Goal: Complete application form: Complete application form

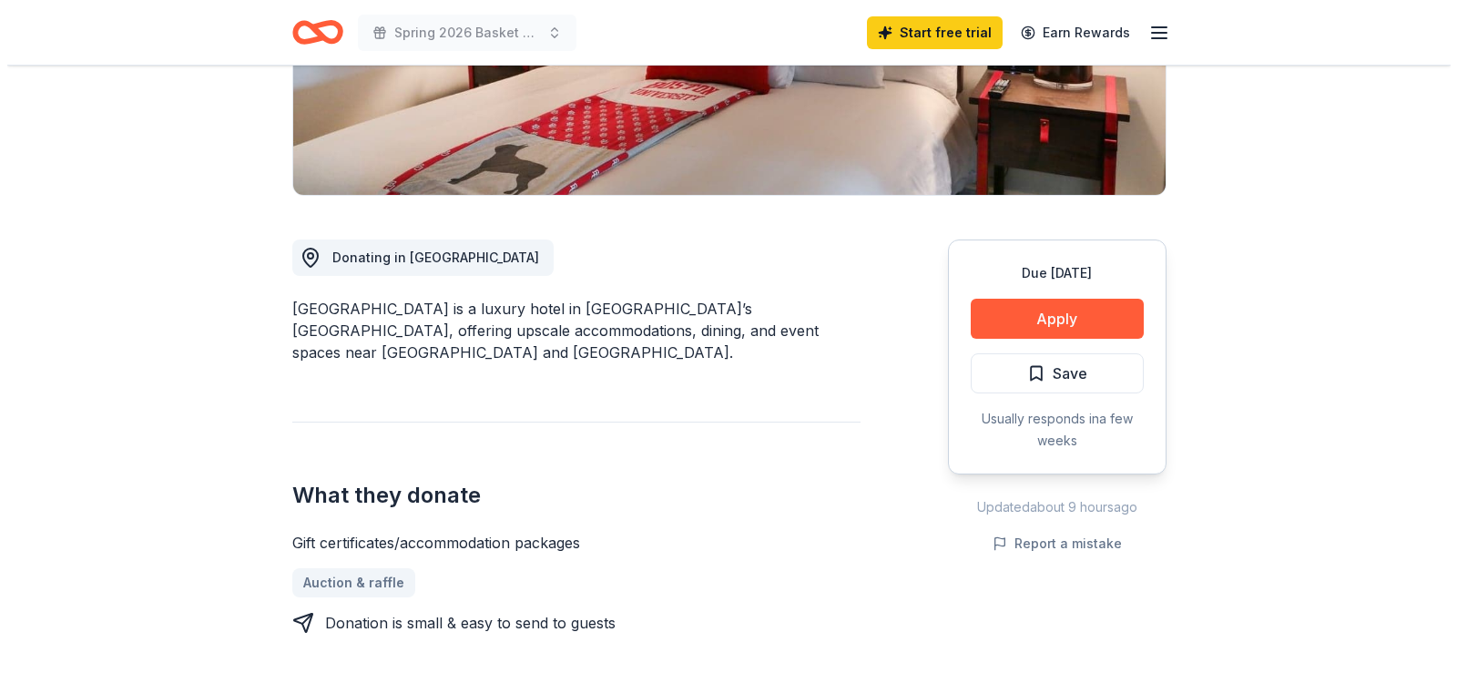
scroll to position [364, 0]
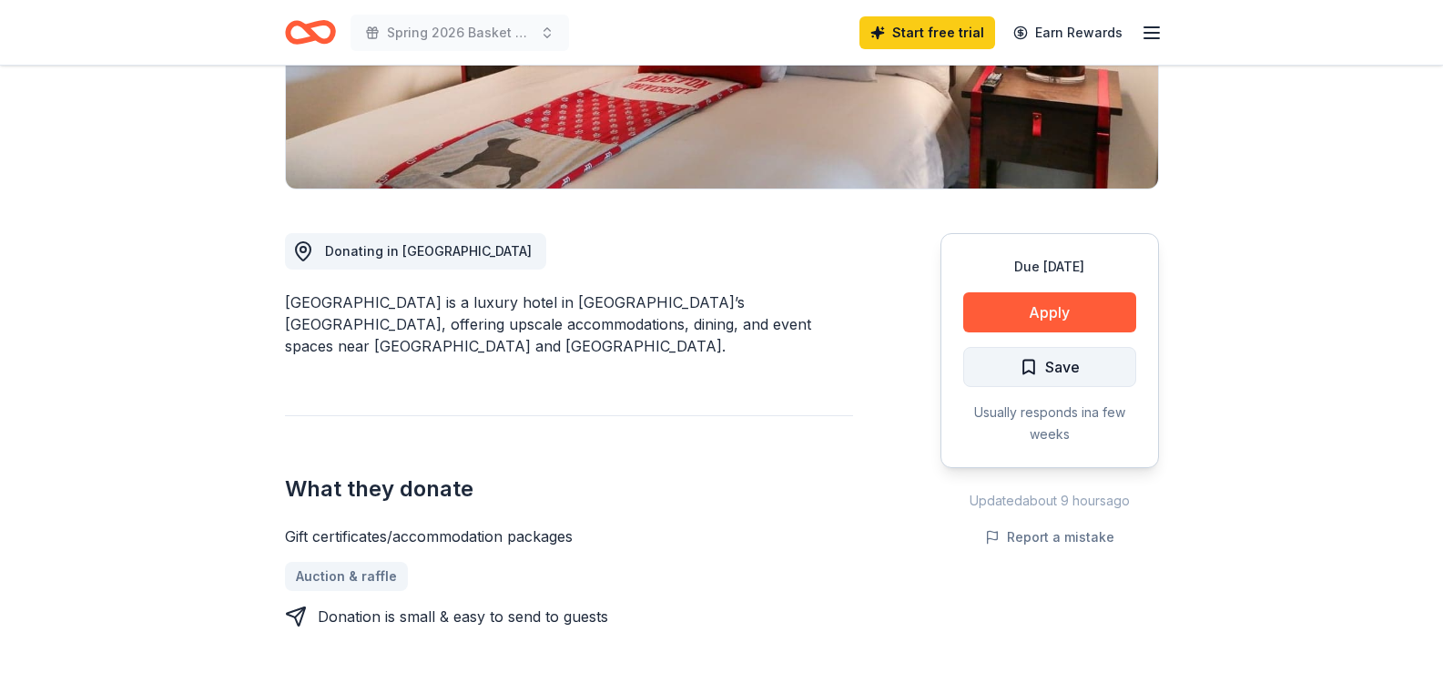
click at [1017, 374] on button "Save" at bounding box center [1049, 367] width 173 height 40
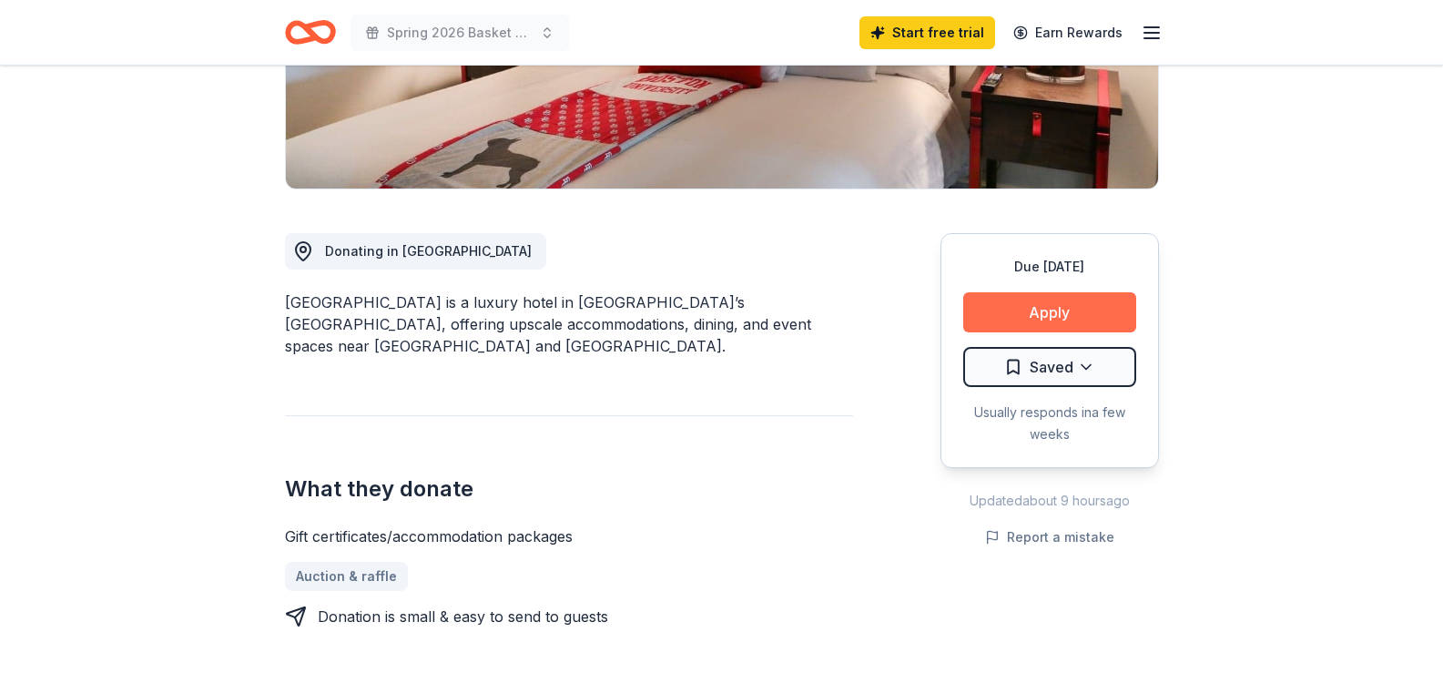
click at [1088, 312] on button "Apply" at bounding box center [1049, 312] width 173 height 40
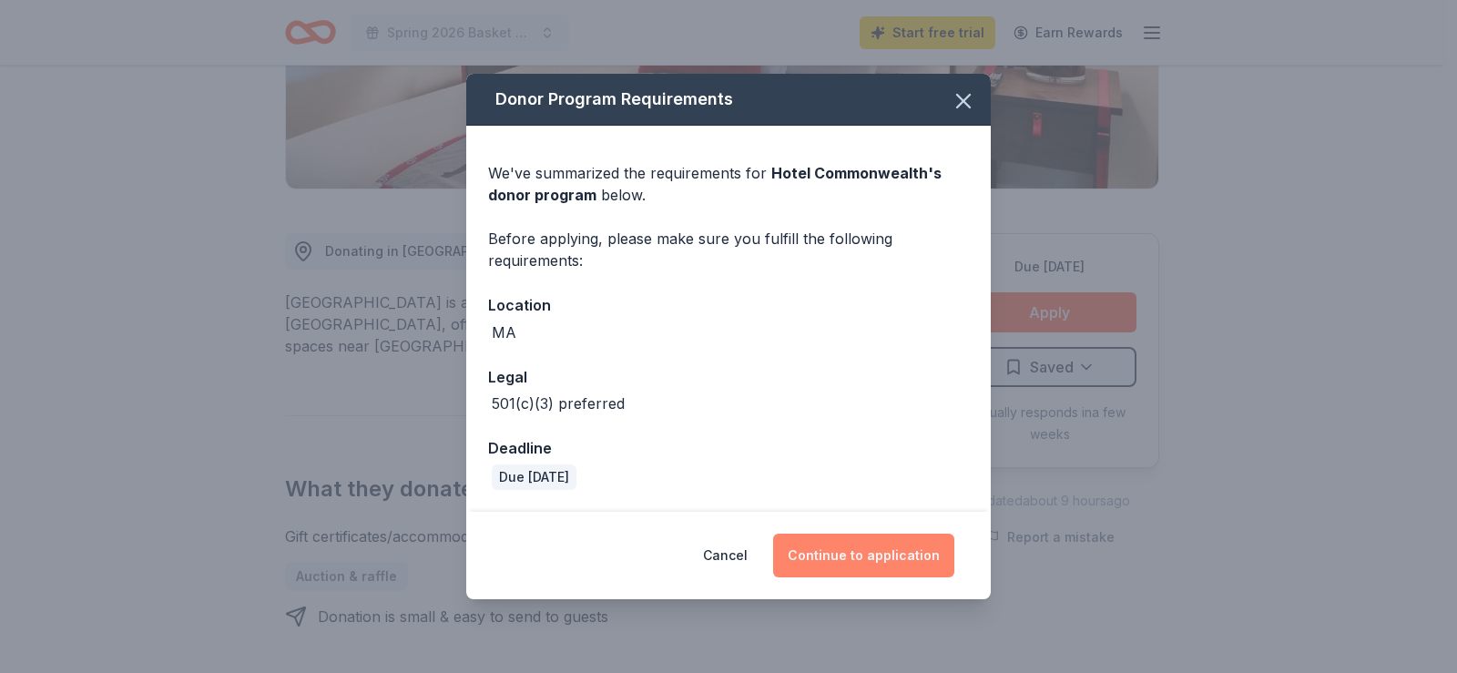
click at [918, 548] on button "Continue to application" at bounding box center [863, 555] width 181 height 44
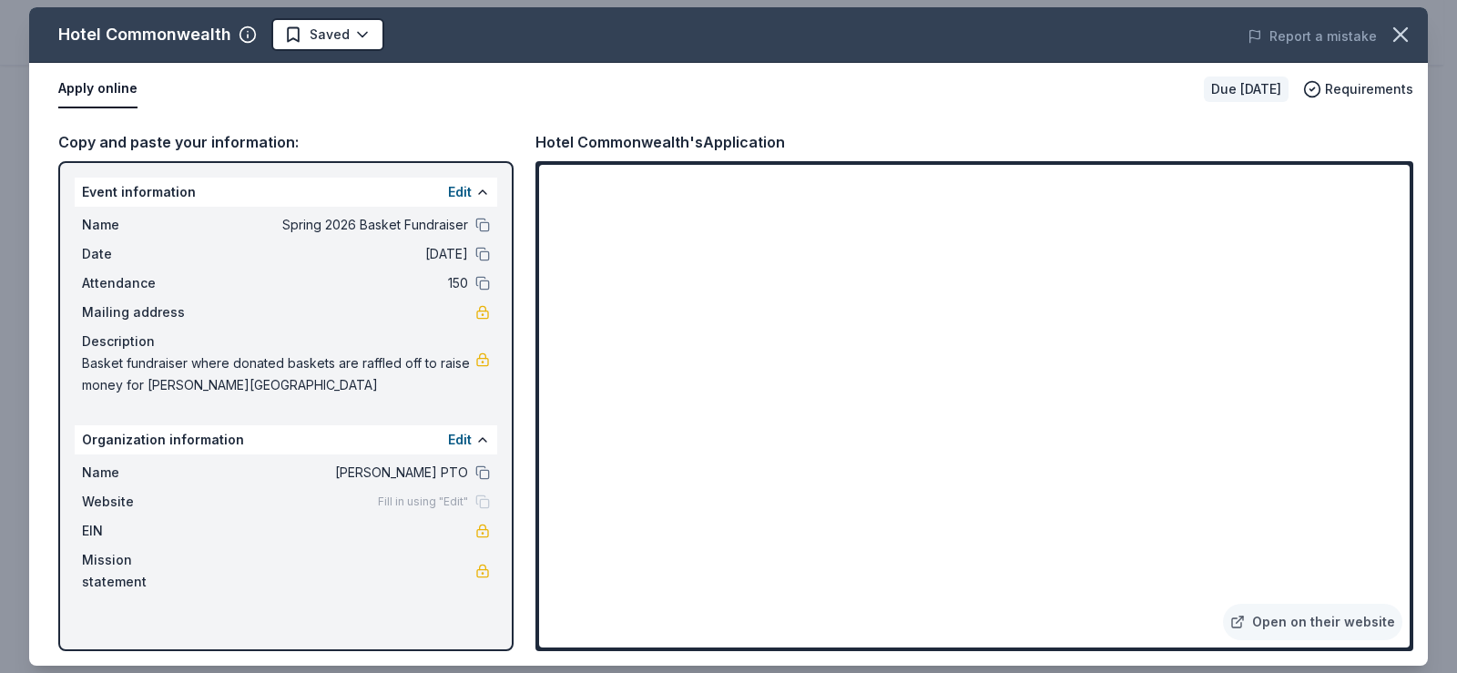
click at [472, 529] on div "EIN" at bounding box center [286, 531] width 408 height 22
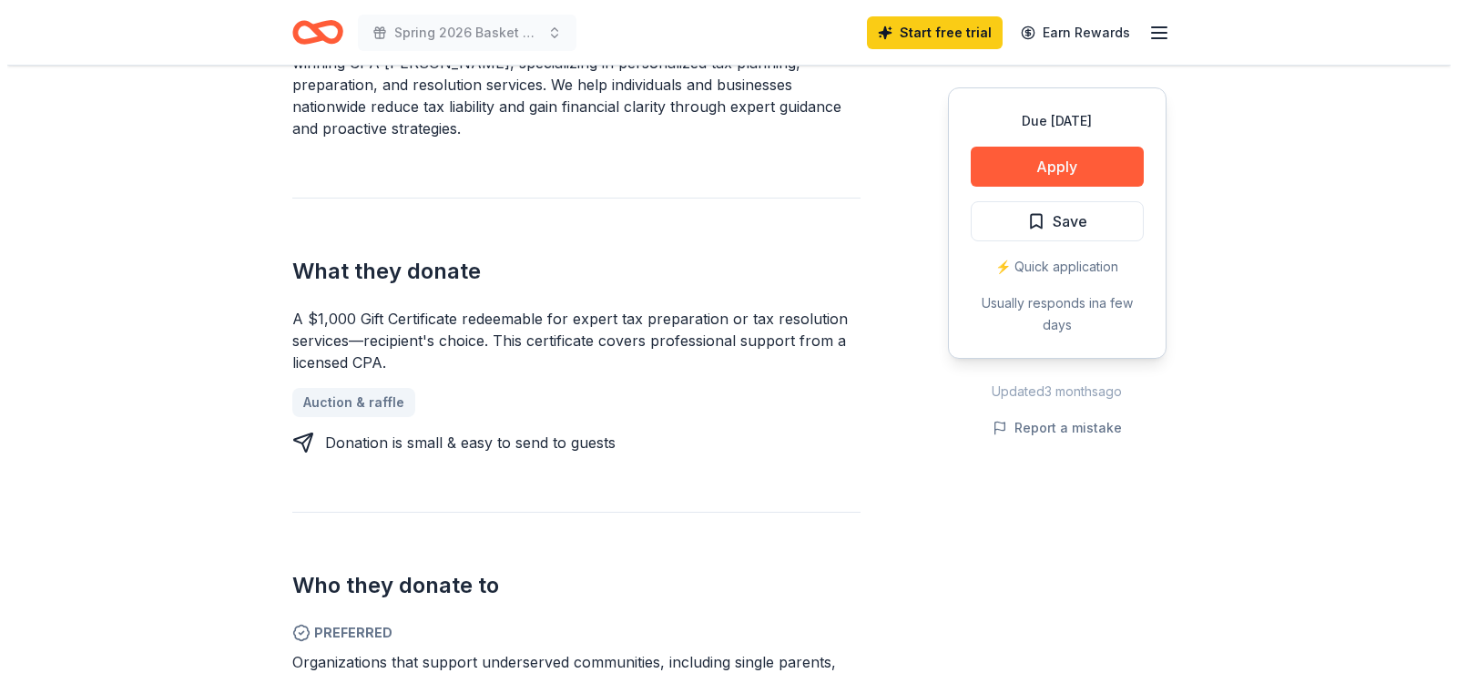
scroll to position [728, 0]
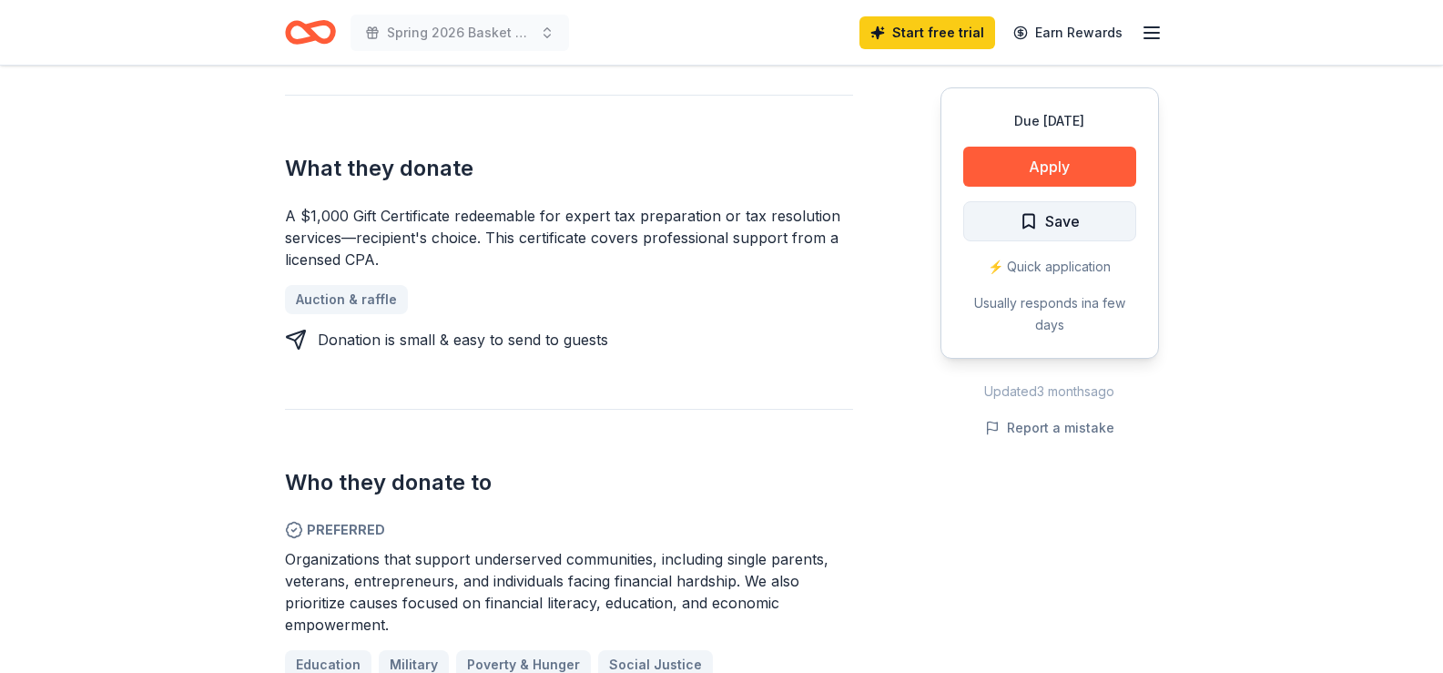
click at [1091, 236] on button "Save" at bounding box center [1049, 221] width 173 height 40
click at [1041, 168] on button "Apply" at bounding box center [1049, 167] width 173 height 40
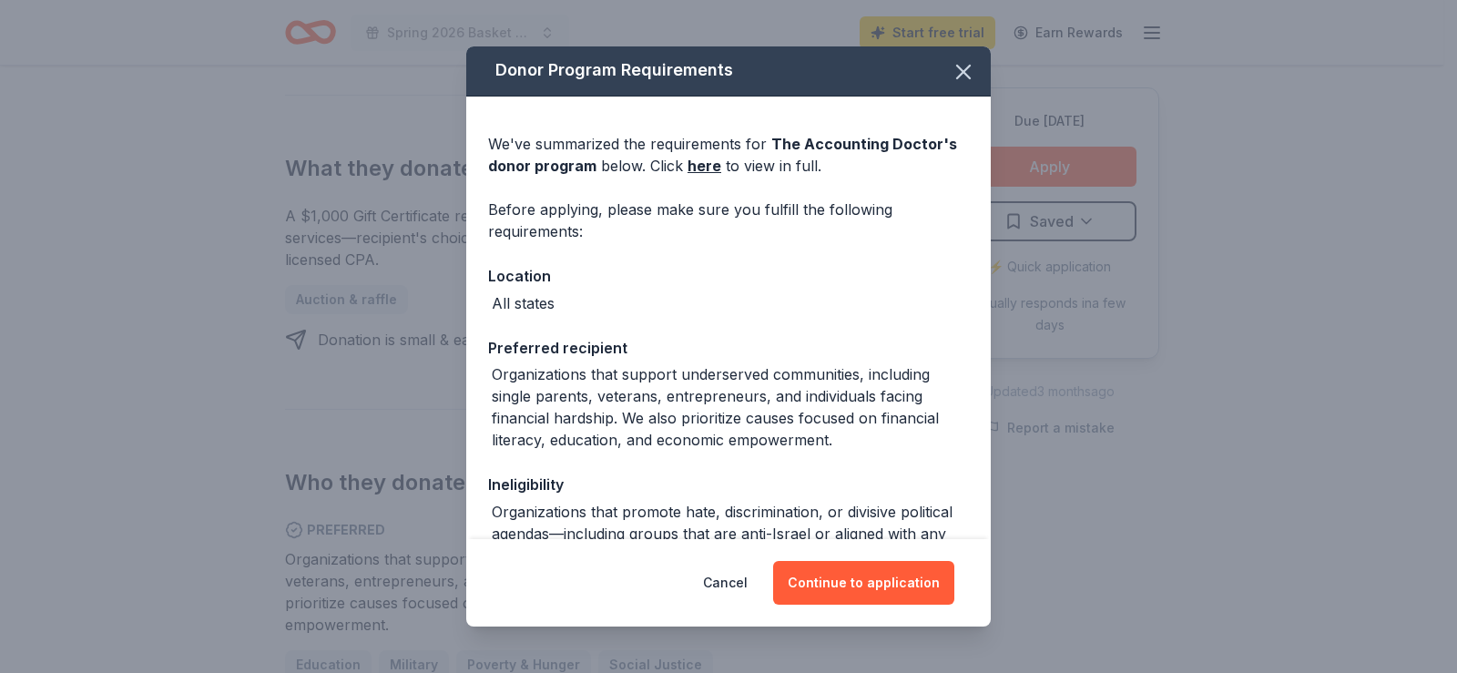
scroll to position [0, 0]
click at [708, 170] on link "here" at bounding box center [704, 168] width 34 height 22
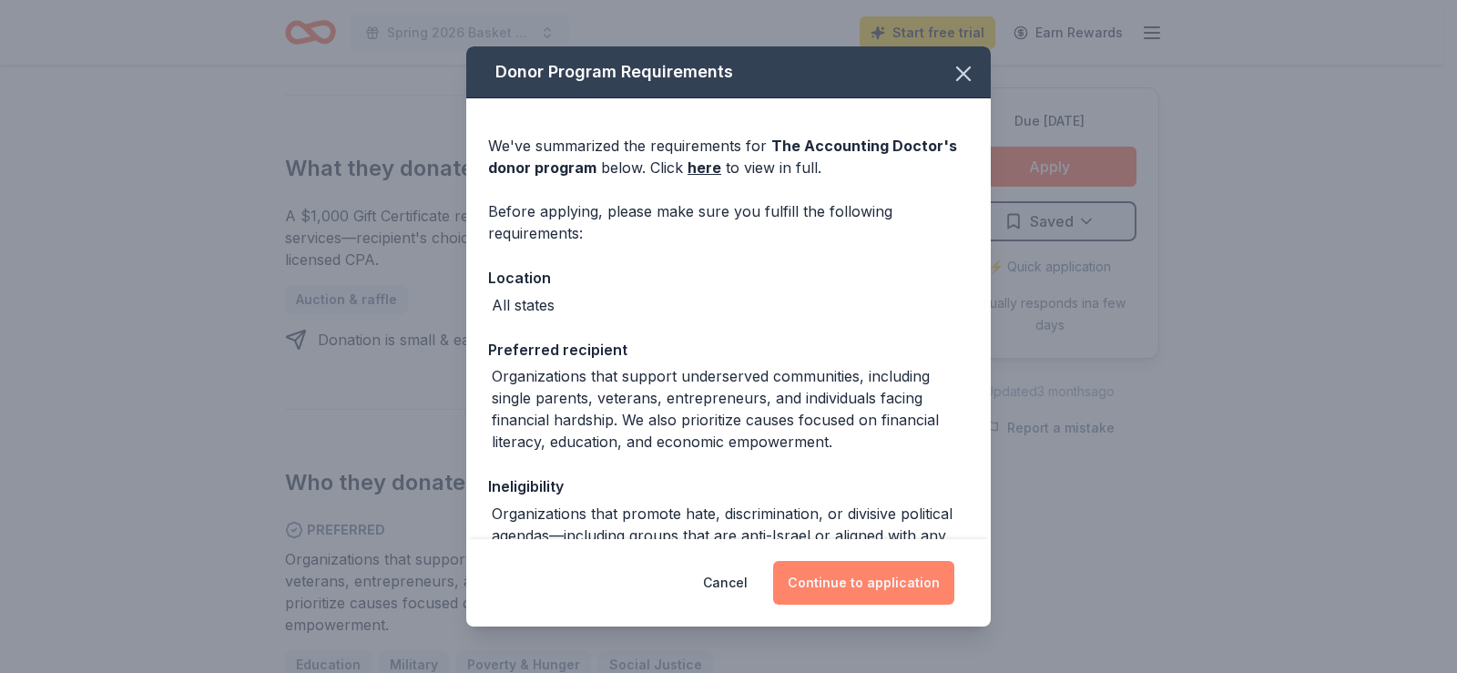
click at [872, 583] on button "Continue to application" at bounding box center [863, 583] width 181 height 44
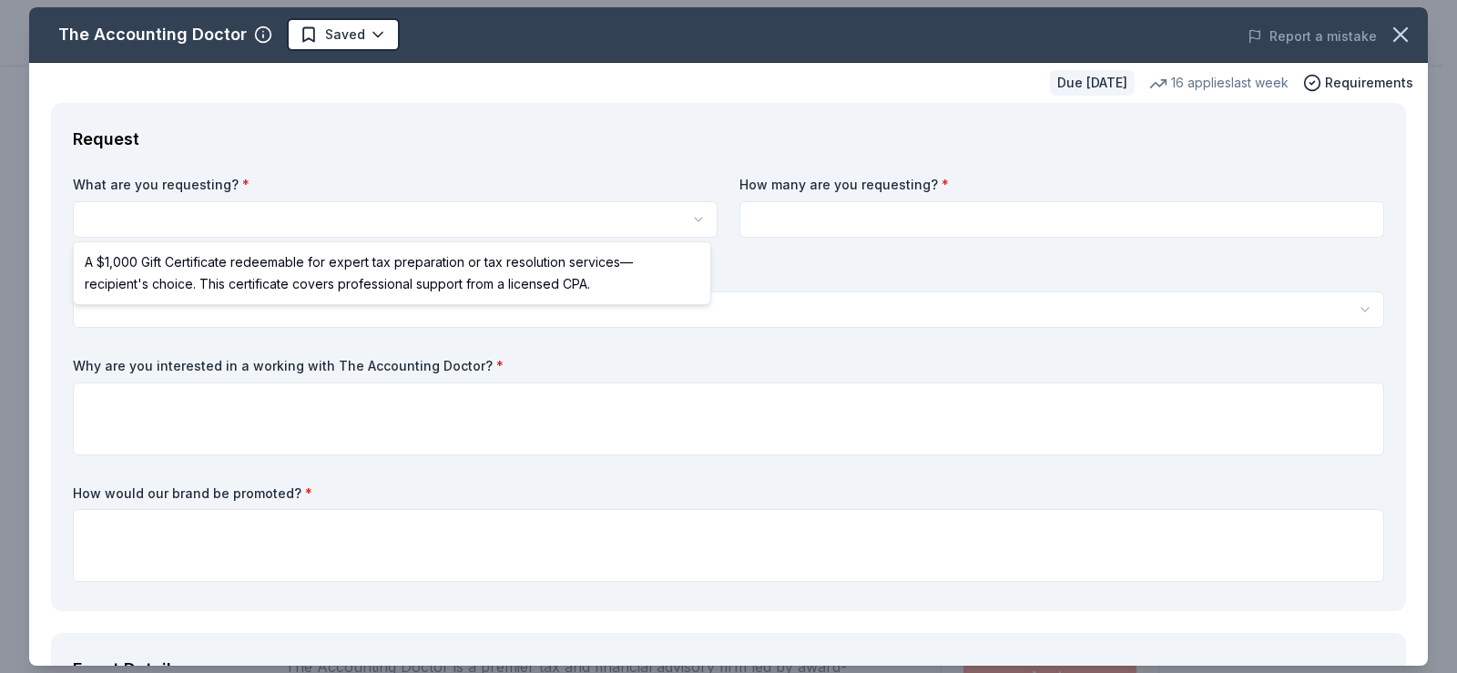
click at [495, 235] on html "Spring 2026 Basket Fundraiser Saved Apply Due in 219 days Share The Accounting …" at bounding box center [728, 336] width 1457 height 673
select select "A $1,000 Gift Certificate redeemable for expert tax preparation or tax resoluti…"
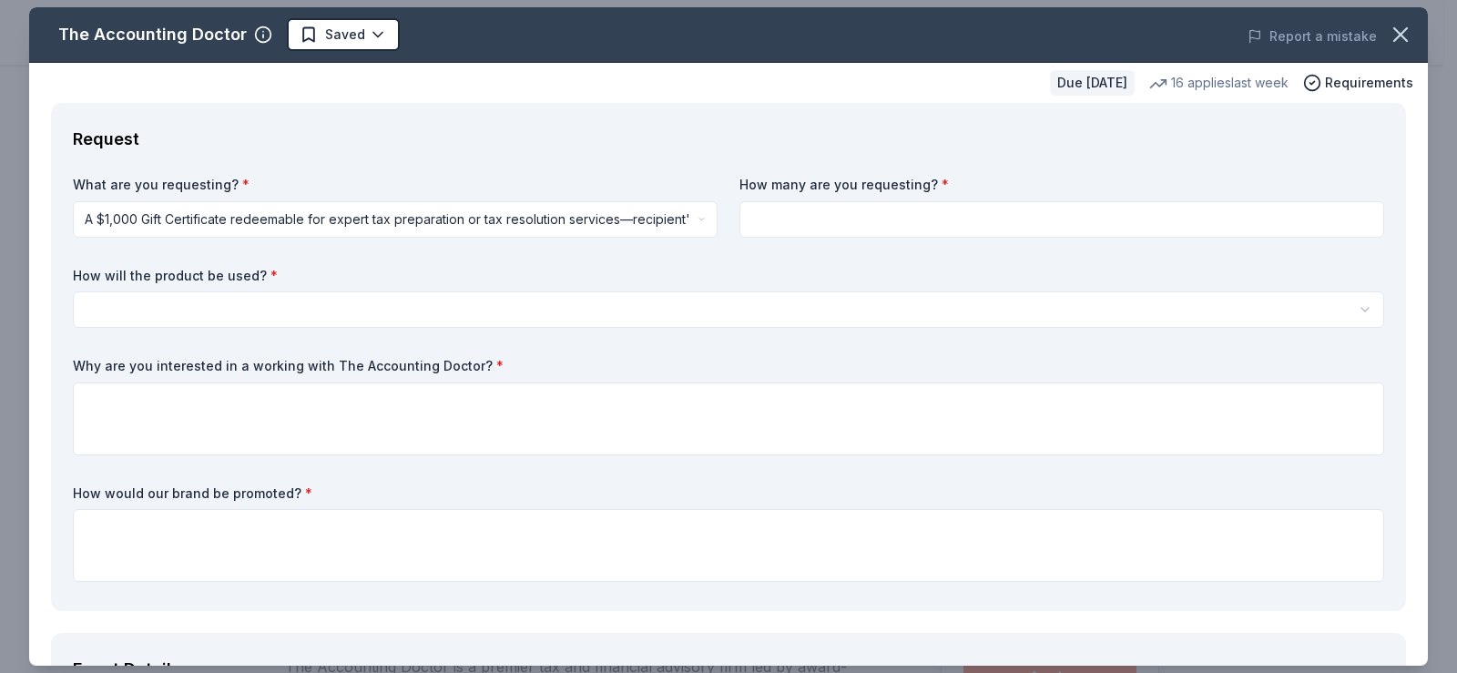
click at [791, 209] on input at bounding box center [1061, 219] width 645 height 36
type input "1"
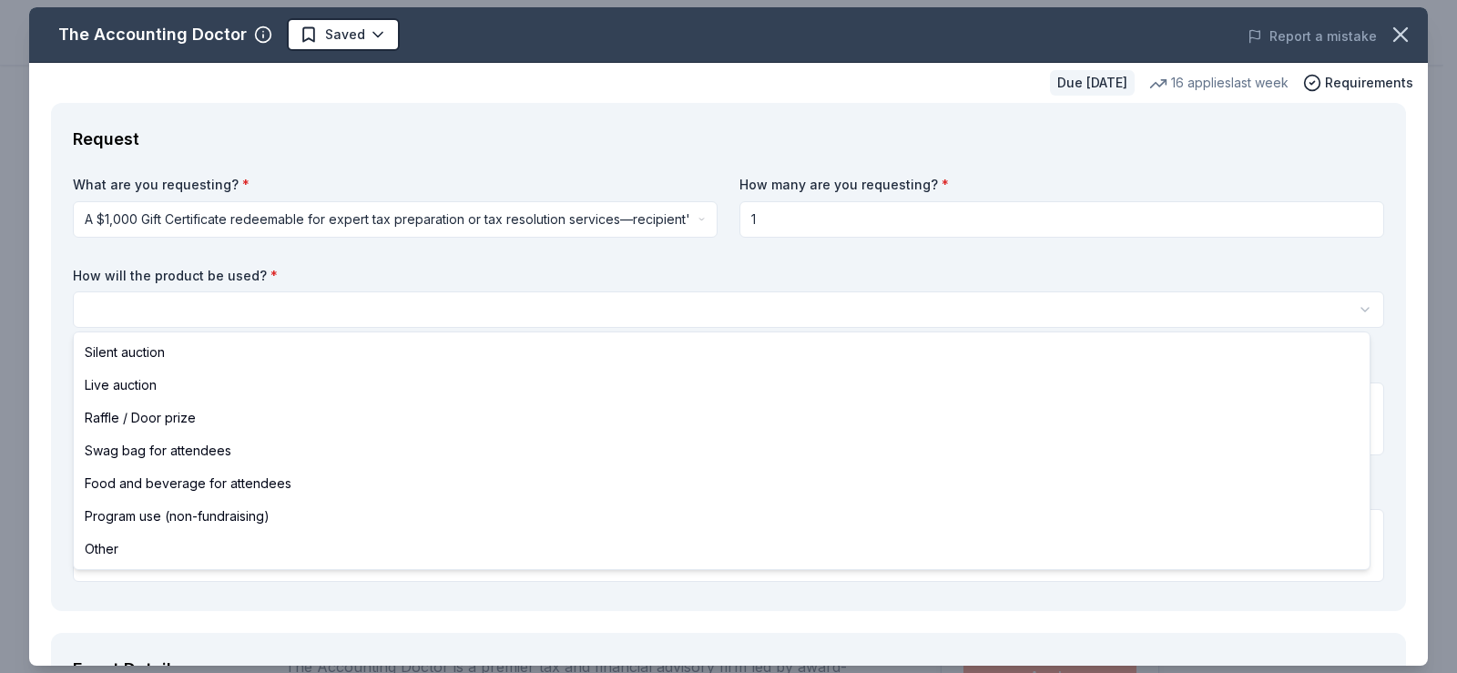
click at [411, 317] on html "Spring 2026 Basket Fundraiser Saved Apply Due in 219 days Share The Accounting …" at bounding box center [728, 336] width 1457 height 673
select select "raffleDoorPrize"
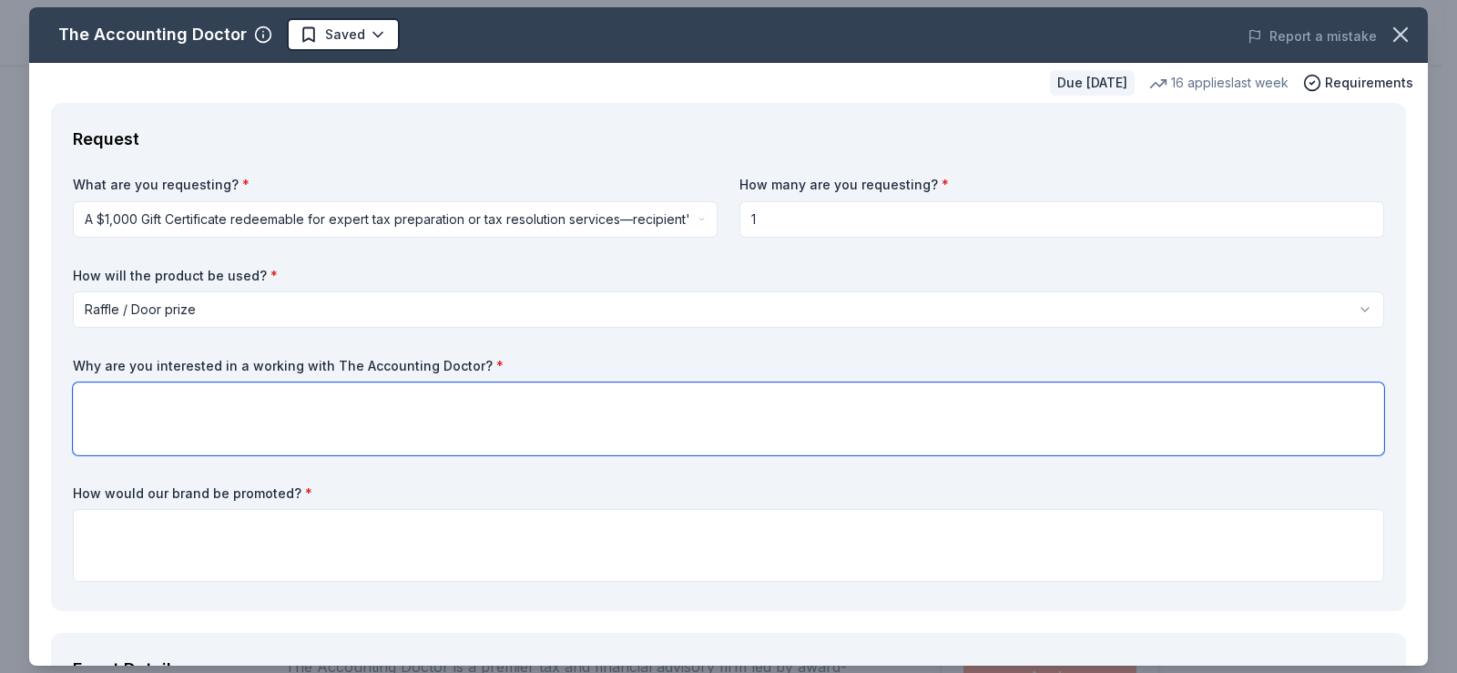
click at [335, 415] on textarea at bounding box center [728, 418] width 1311 height 73
type textarea "T"
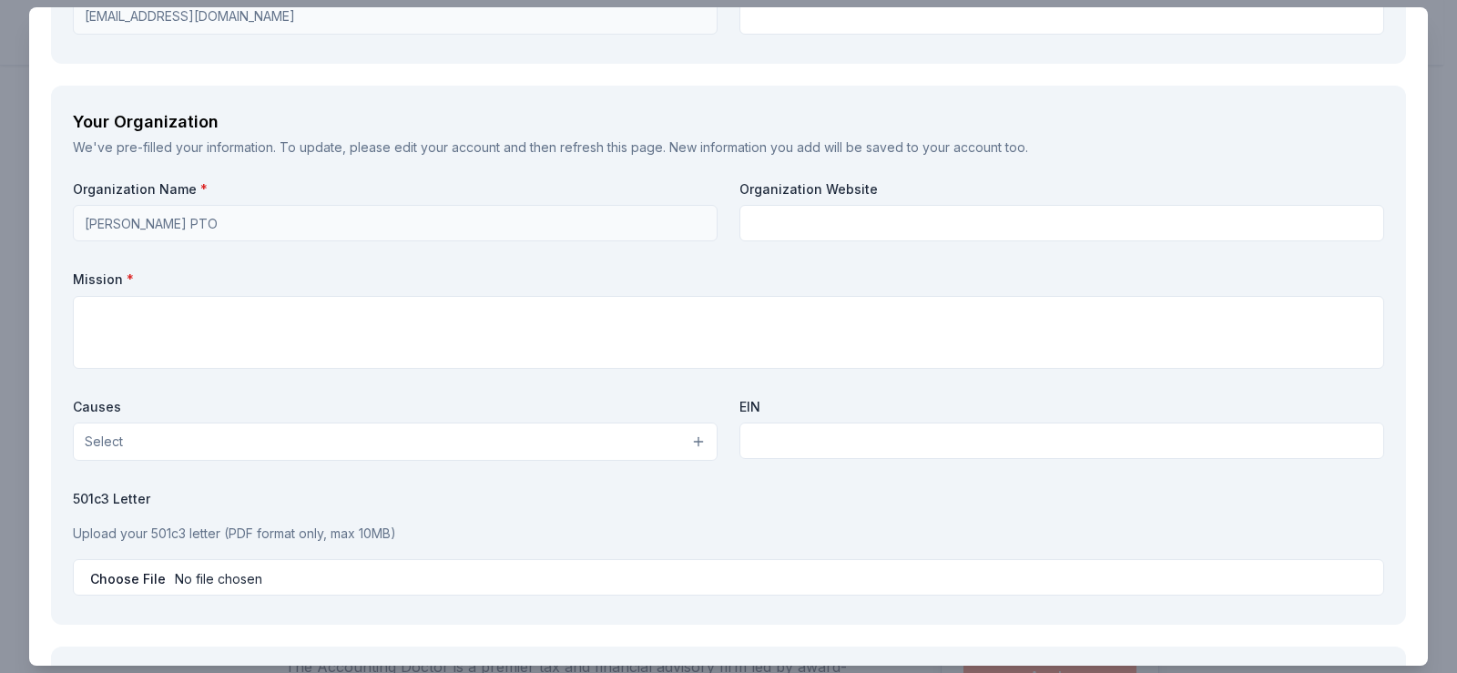
scroll to position [1457, 0]
type textarea "This service may prove to be helpful for individuals or families who struggle w…"
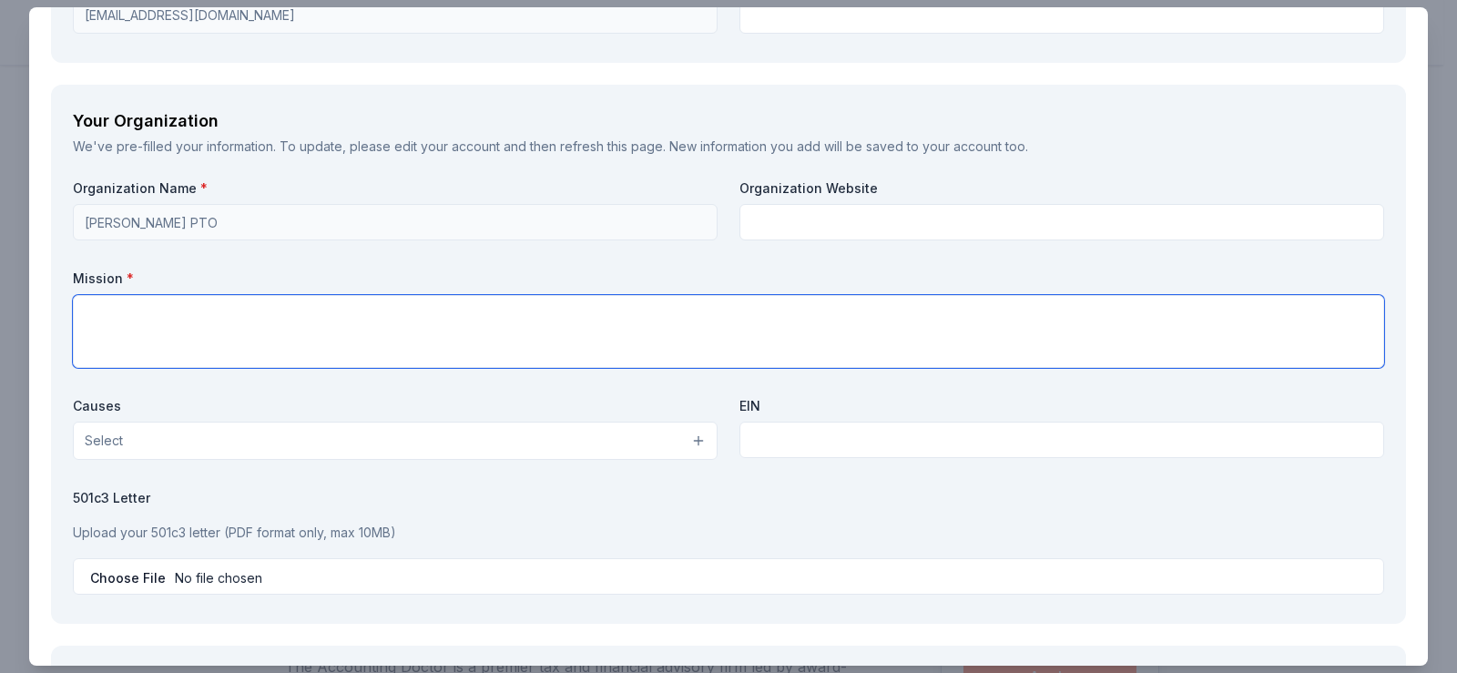
drag, startPoint x: 524, startPoint y: 330, endPoint x: 452, endPoint y: 338, distance: 73.2
click at [452, 338] on textarea at bounding box center [728, 331] width 1311 height 73
paste textarea "rcmurphypto@gmail.com"
type textarea "rcmurphypto@gmail.com"
drag, startPoint x: 282, startPoint y: 320, endPoint x: -67, endPoint y: 298, distance: 350.3
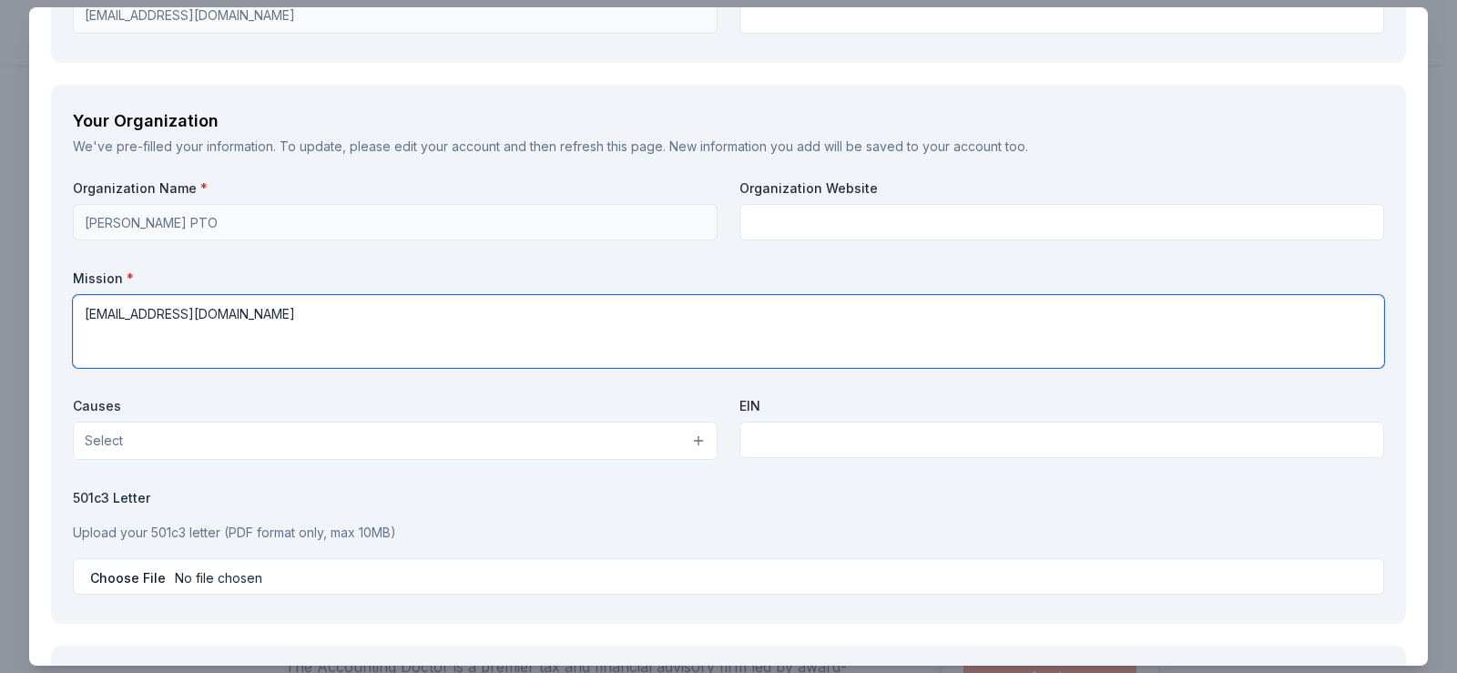
click at [0, 298] on html "Spring 2026 Basket Fundraiser Saved Apply Due in 219 days Share The Accounting …" at bounding box center [728, 336] width 1457 height 673
paste textarea "The R.C. Murphy Junior High School PTO will sponsor its annual Basket Fundraise…"
type textarea "The R.C. Murphy Junior High School PTO will sponsor its annual Basket Fundraise…"
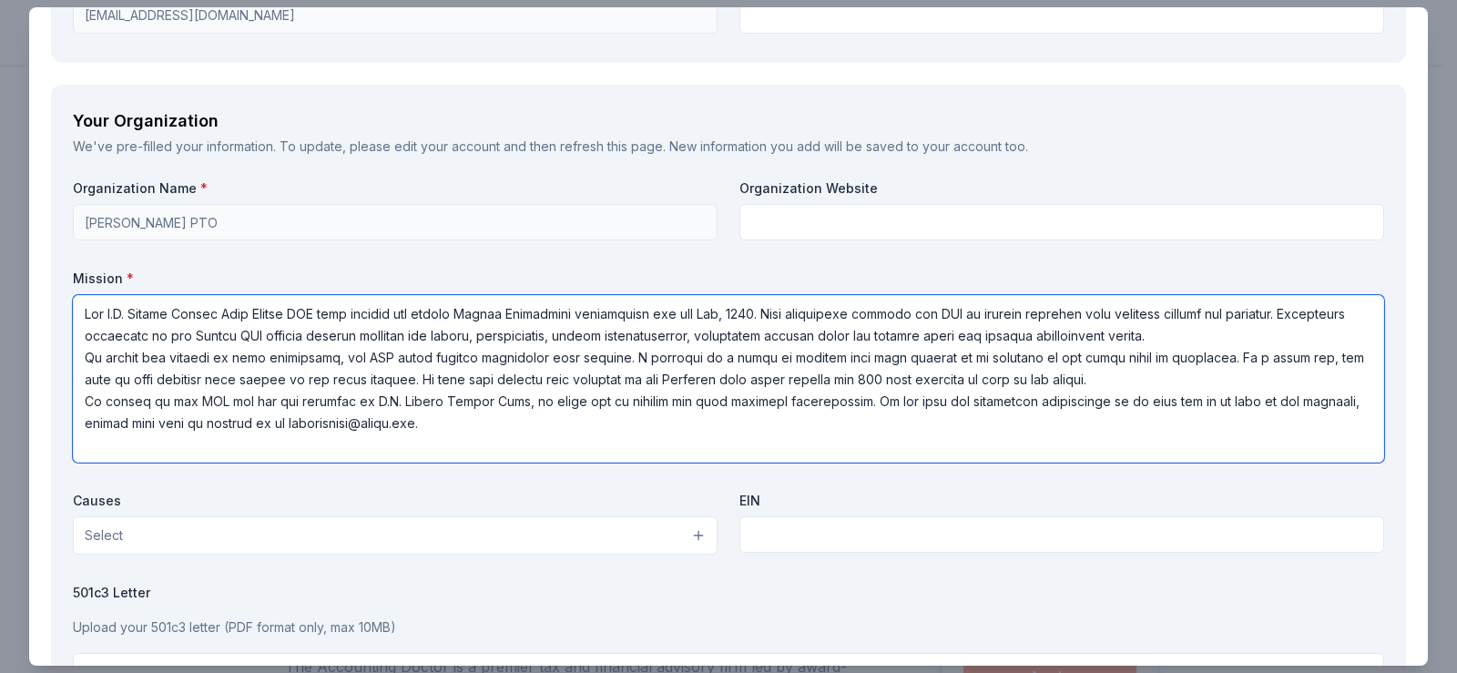
scroll to position [2, 0]
drag, startPoint x: 85, startPoint y: 314, endPoint x: 693, endPoint y: 454, distance: 624.1
click at [693, 454] on textarea at bounding box center [728, 379] width 1311 height 168
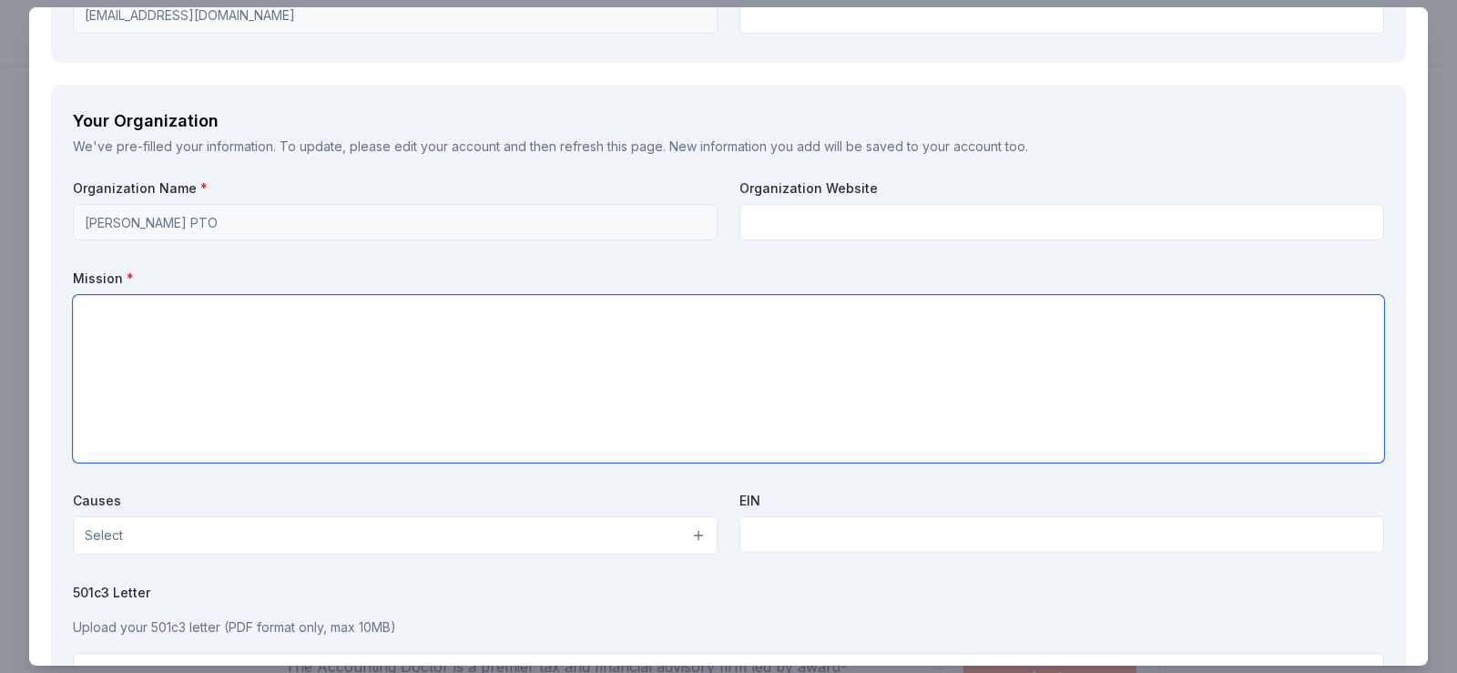
scroll to position [0, 0]
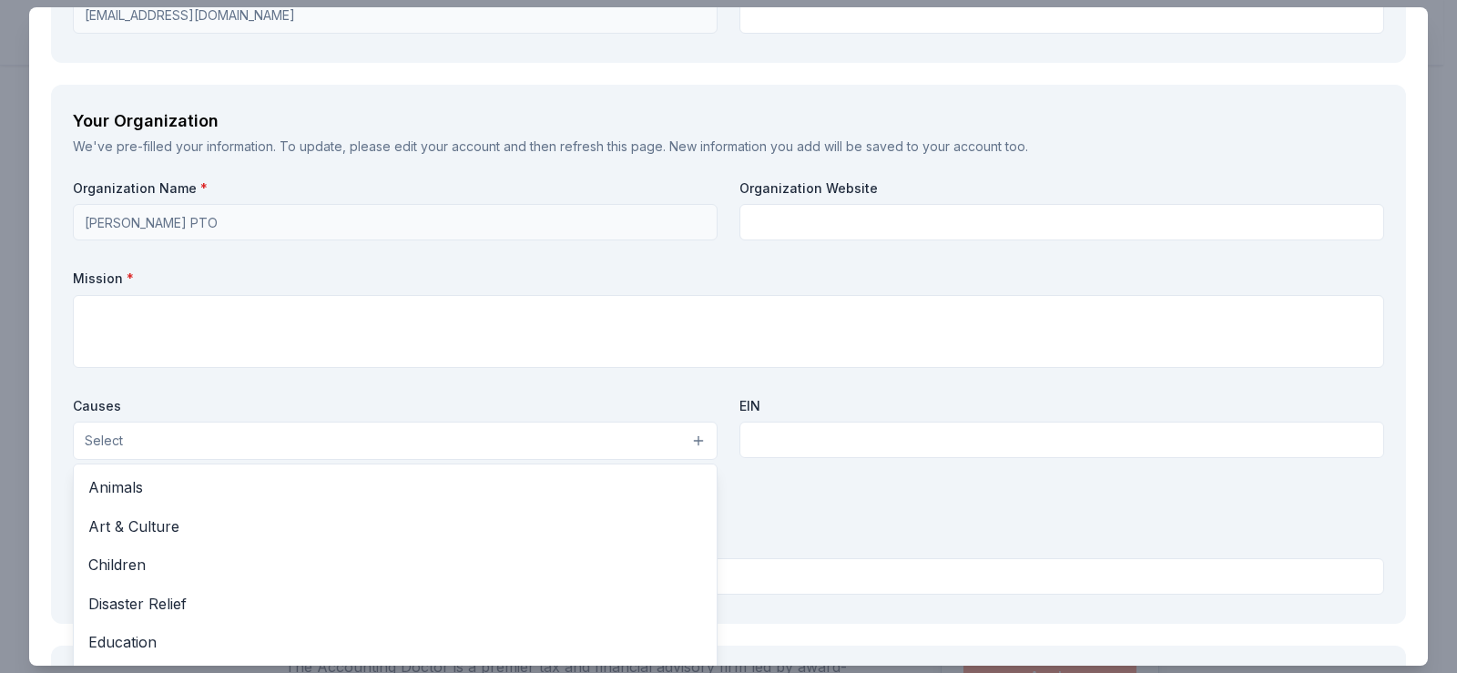
click at [593, 451] on button "Select" at bounding box center [395, 441] width 645 height 38
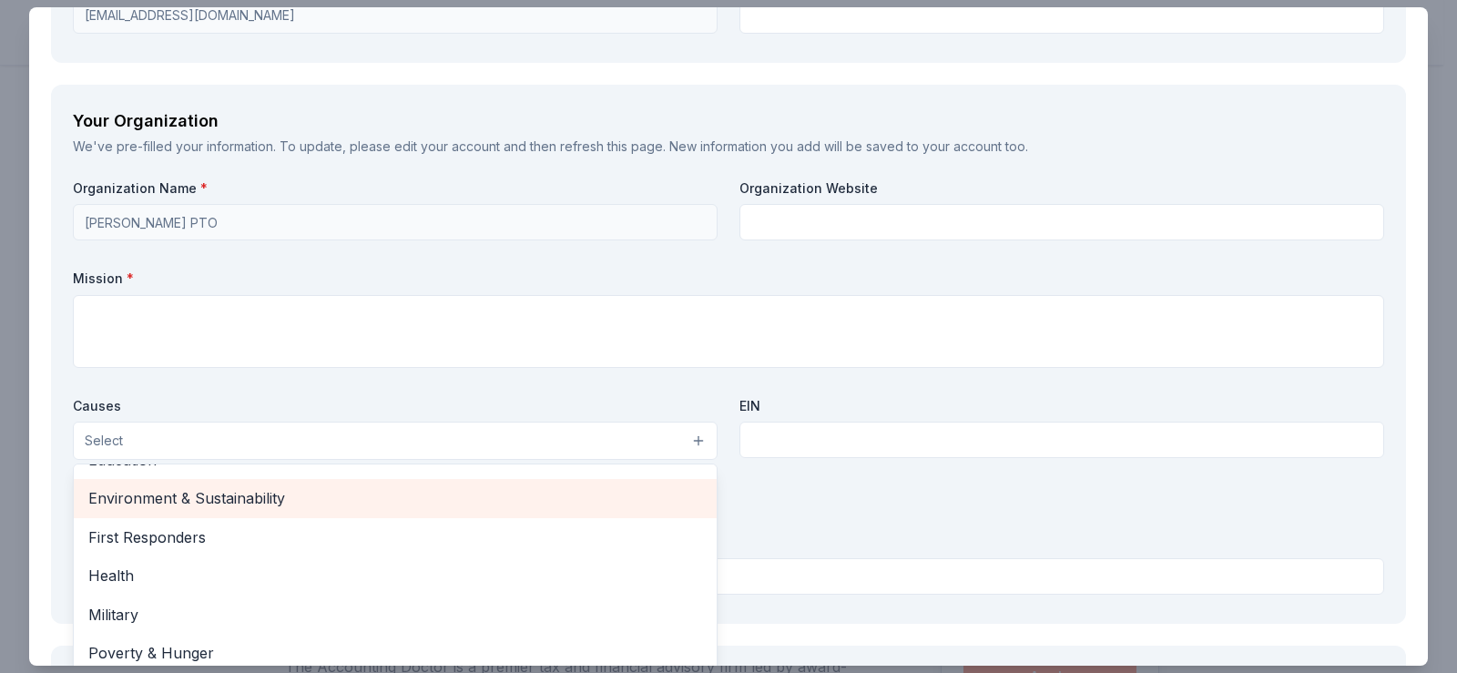
scroll to position [91, 0]
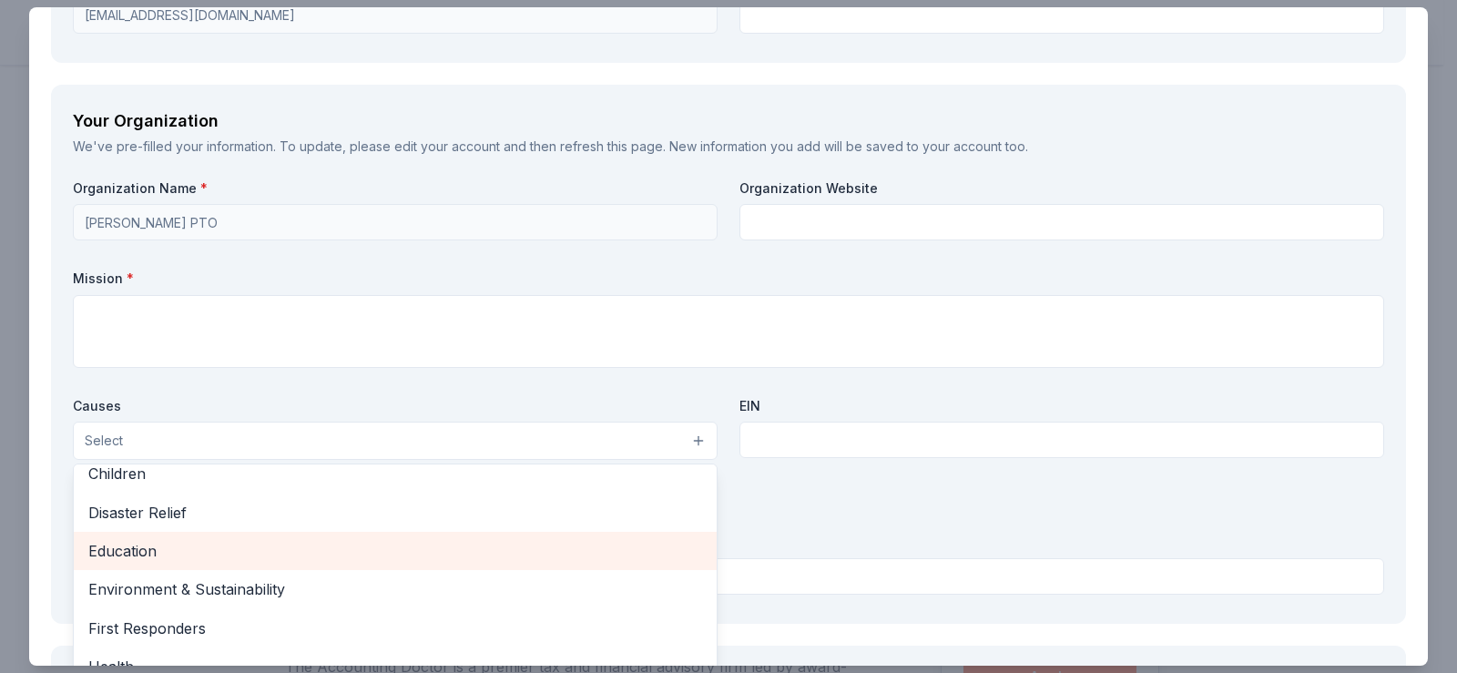
click at [365, 545] on span "Education" at bounding box center [395, 551] width 614 height 24
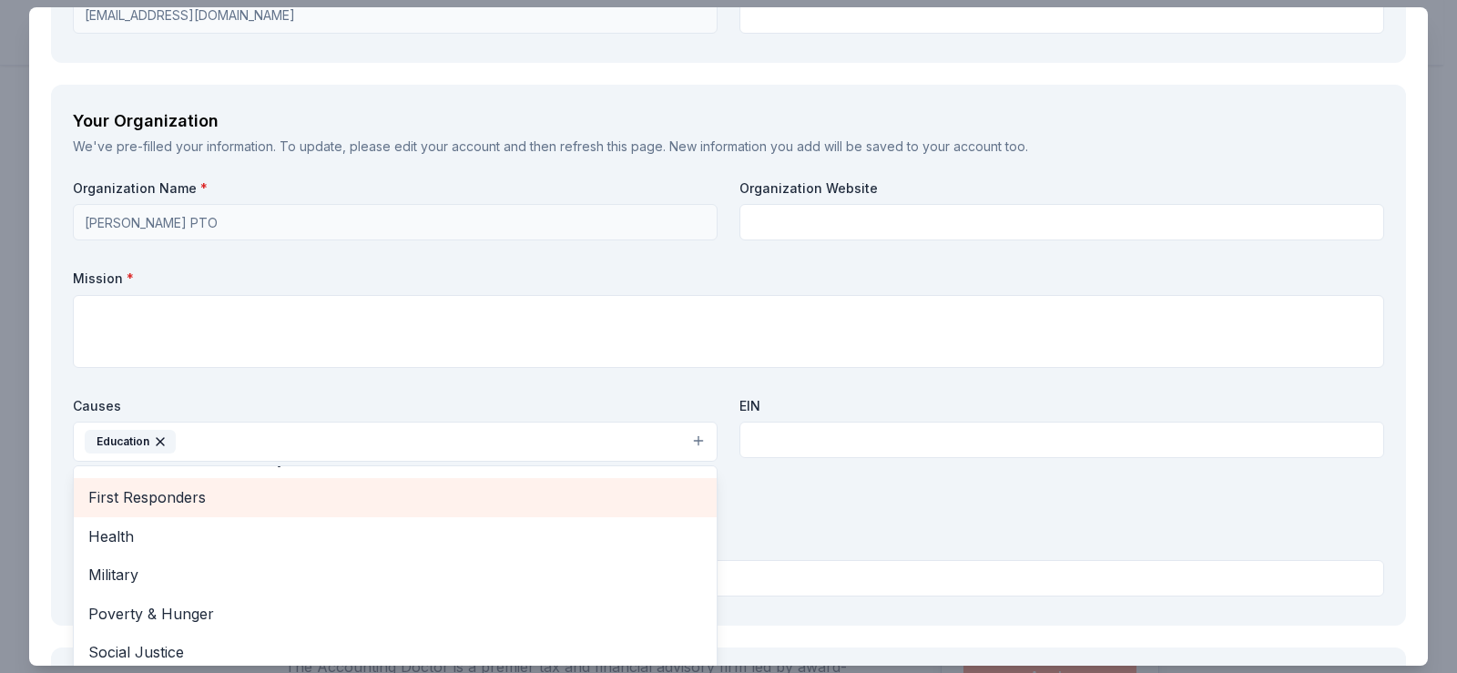
scroll to position [215, 0]
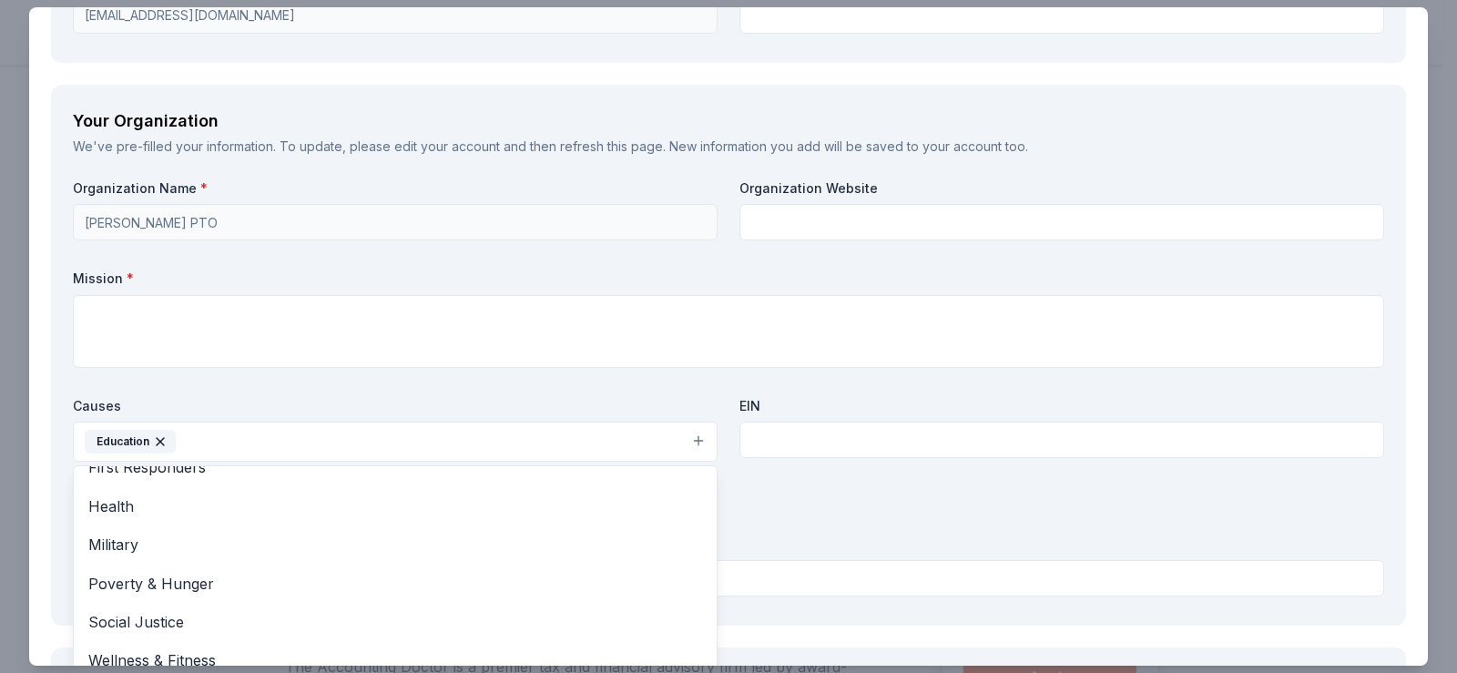
click at [790, 442] on div "Organization Name * RC MURPHY PTO Organization Website Mission * Causes Educati…" at bounding box center [728, 391] width 1311 height 424
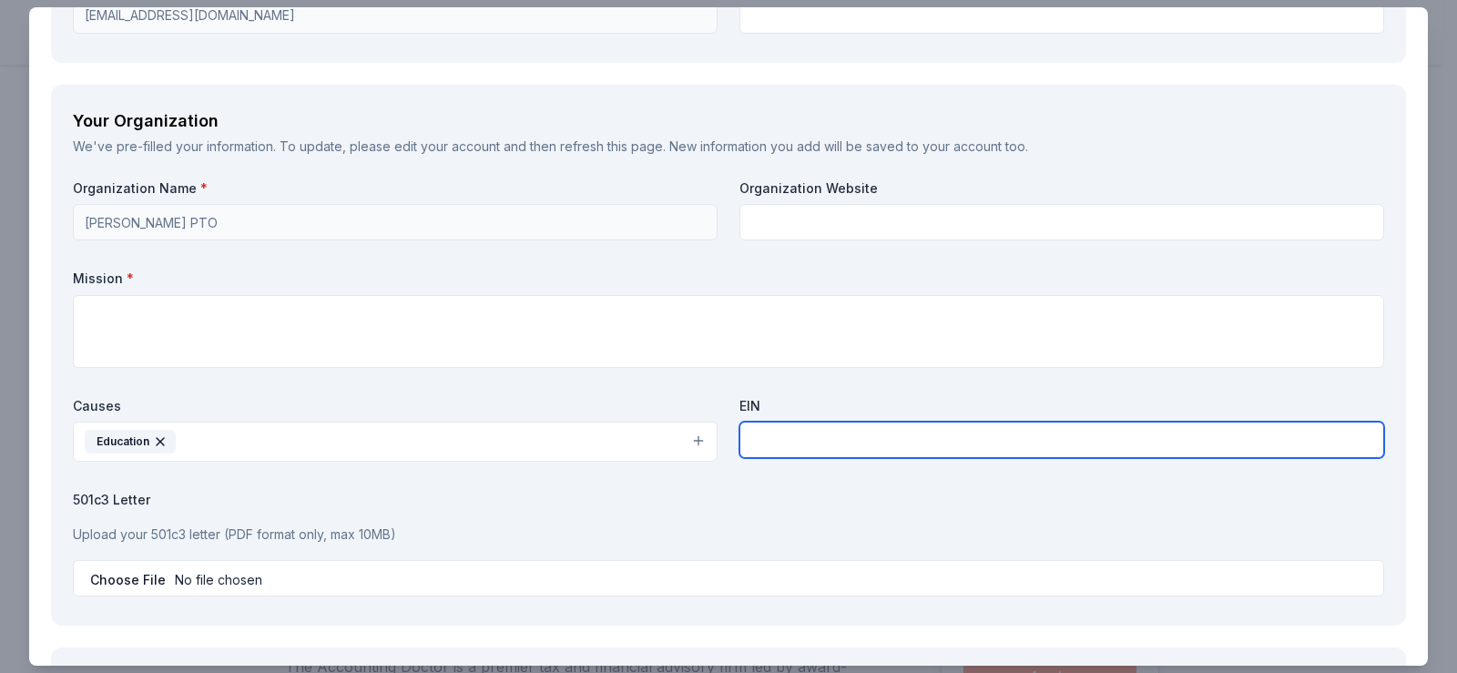
paste input "FEIN 57-1209943"
click at [930, 450] on input "FEIN 57-1209943/" at bounding box center [1061, 440] width 645 height 36
paste input "Tax-Exempt Number 238100"
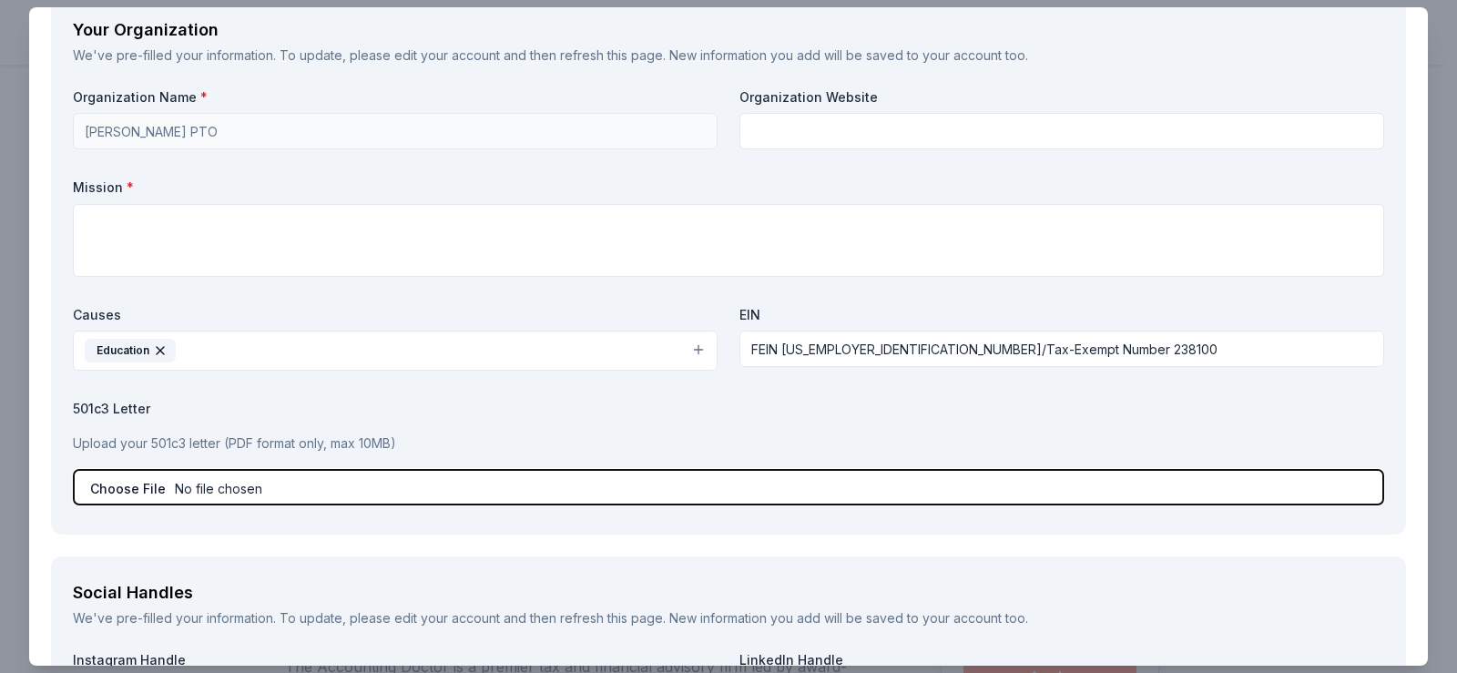
click at [615, 502] on input "file" at bounding box center [728, 487] width 1311 height 36
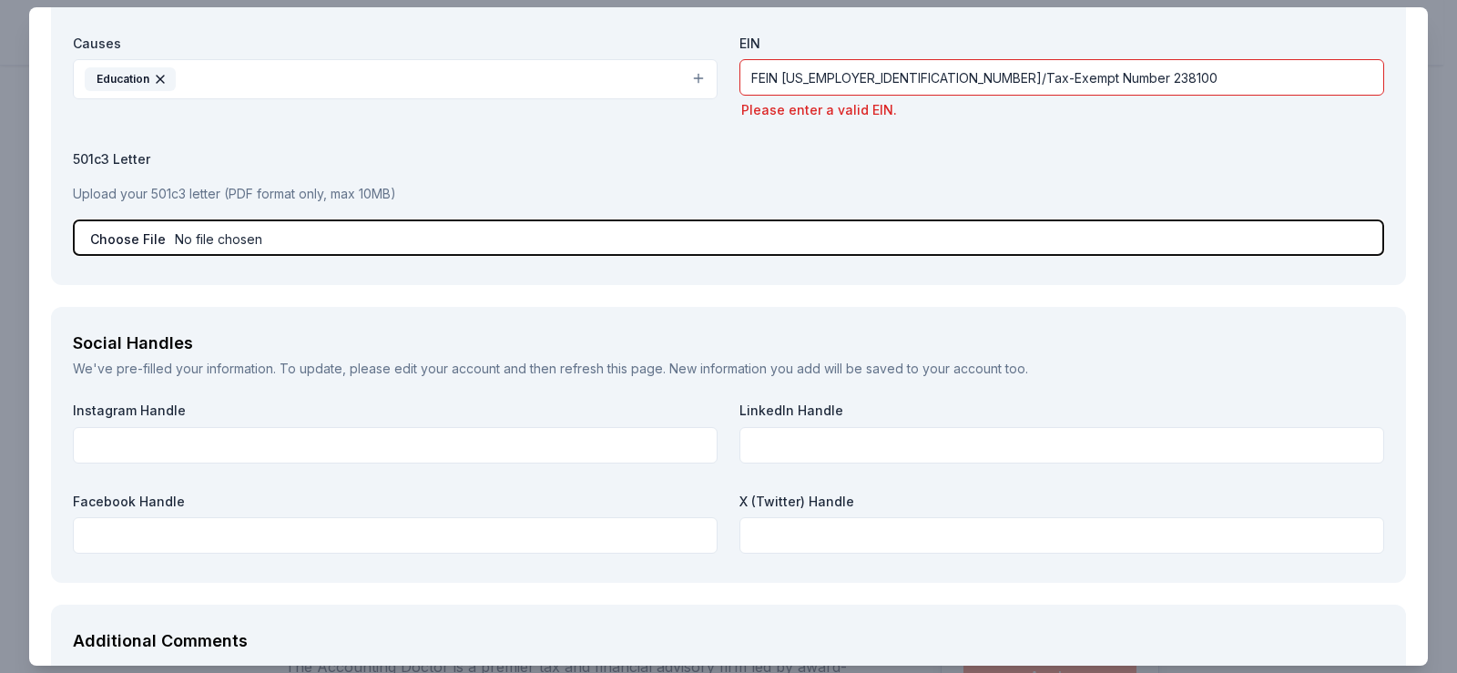
scroll to position [1821, 0]
click at [441, 233] on input "file" at bounding box center [728, 236] width 1311 height 36
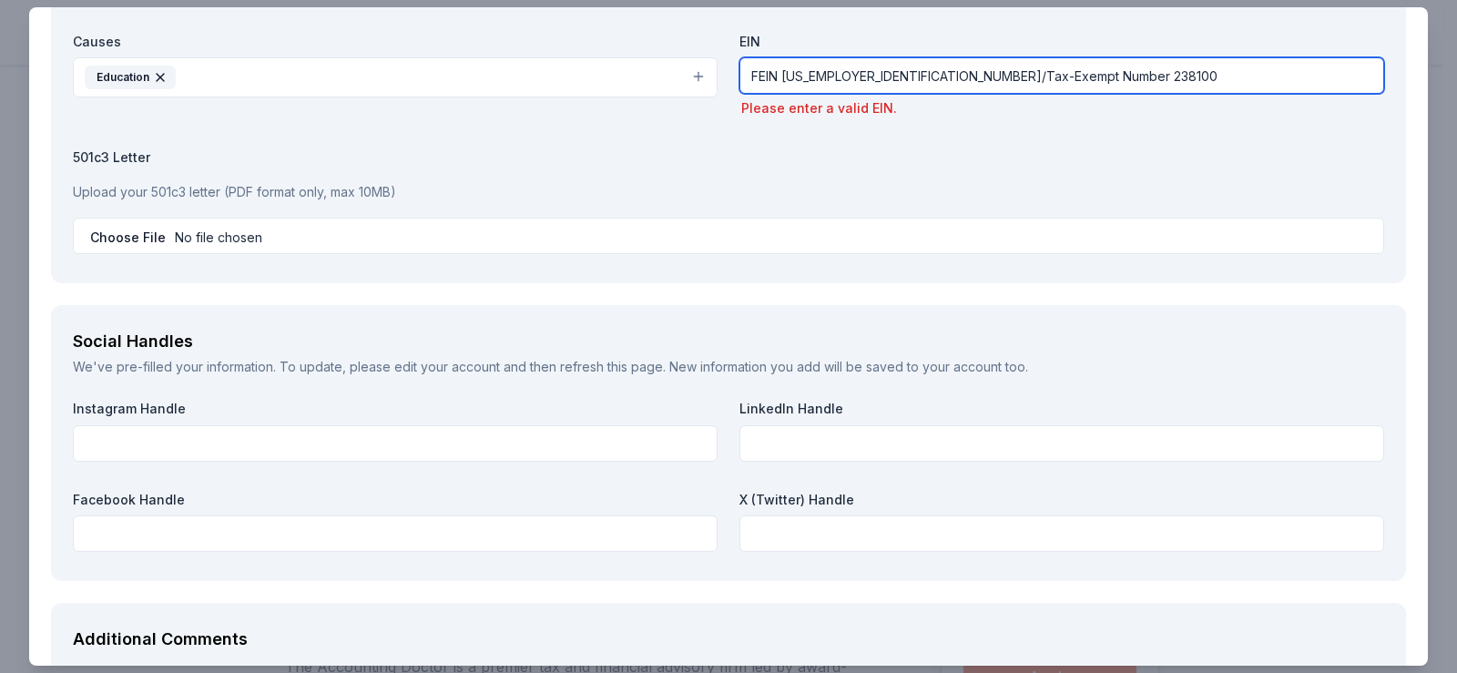
drag, startPoint x: 1033, startPoint y: 80, endPoint x: 847, endPoint y: 91, distance: 186.9
click at [848, 91] on input "FEIN 57-1209943/Tax-Exempt Number 238100" at bounding box center [1061, 75] width 645 height 36
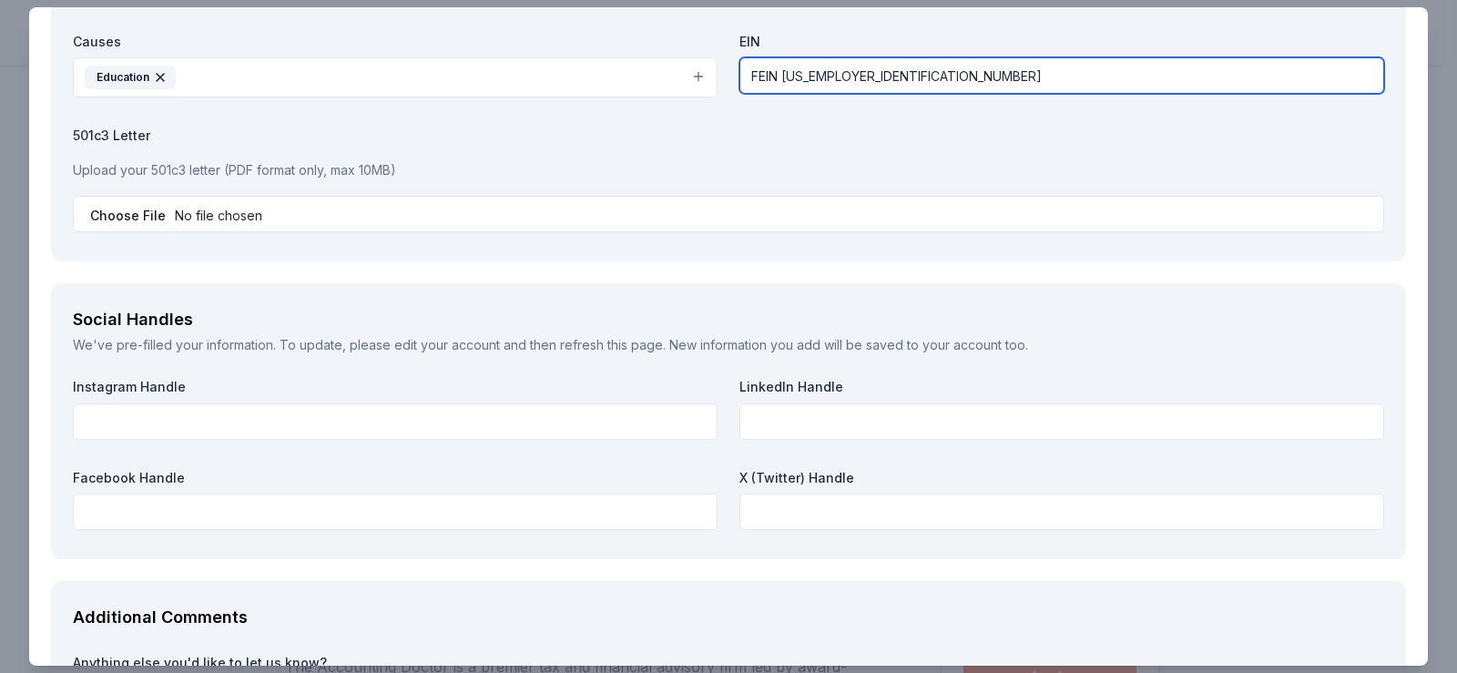
type input "FEIN 57-1209943"
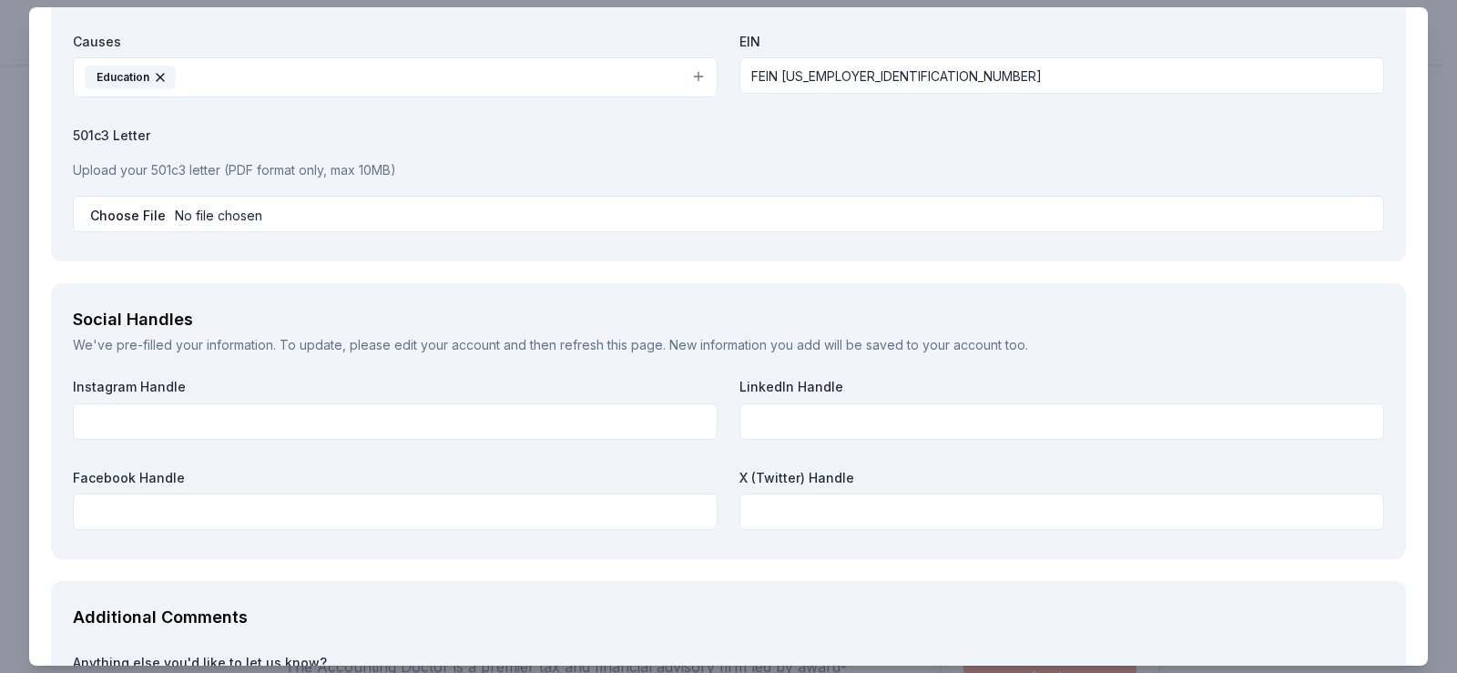
click at [819, 178] on p "Upload your 501c3 letter (PDF format only, max 10MB)" at bounding box center [728, 170] width 1311 height 22
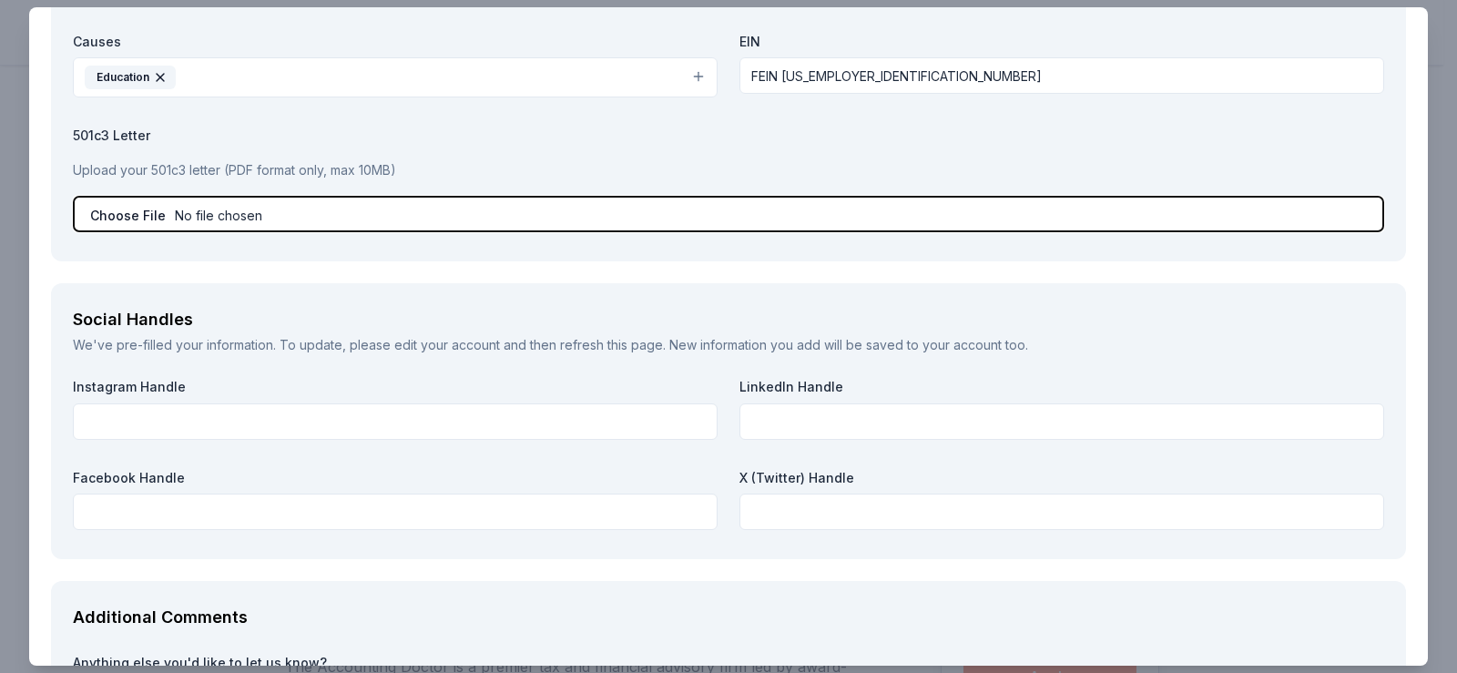
click at [766, 215] on input "file" at bounding box center [728, 214] width 1311 height 36
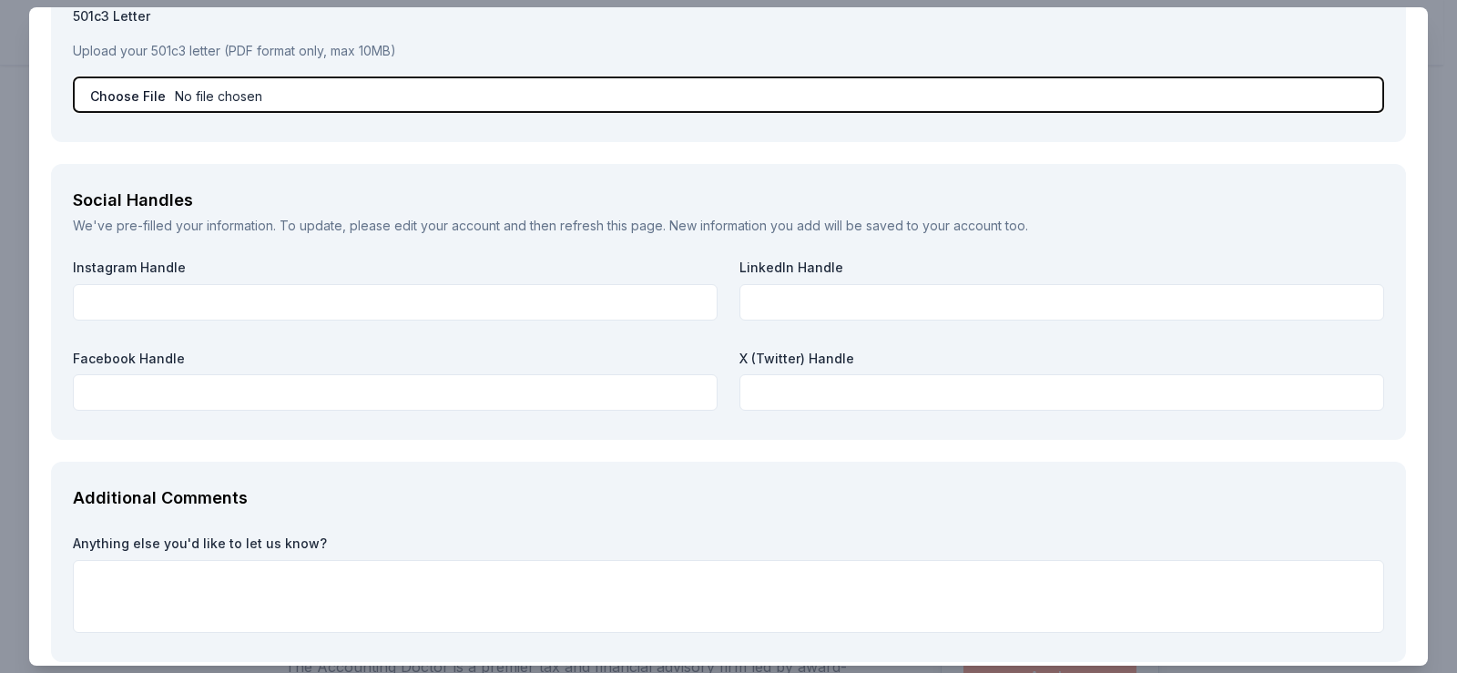
scroll to position [1576, 0]
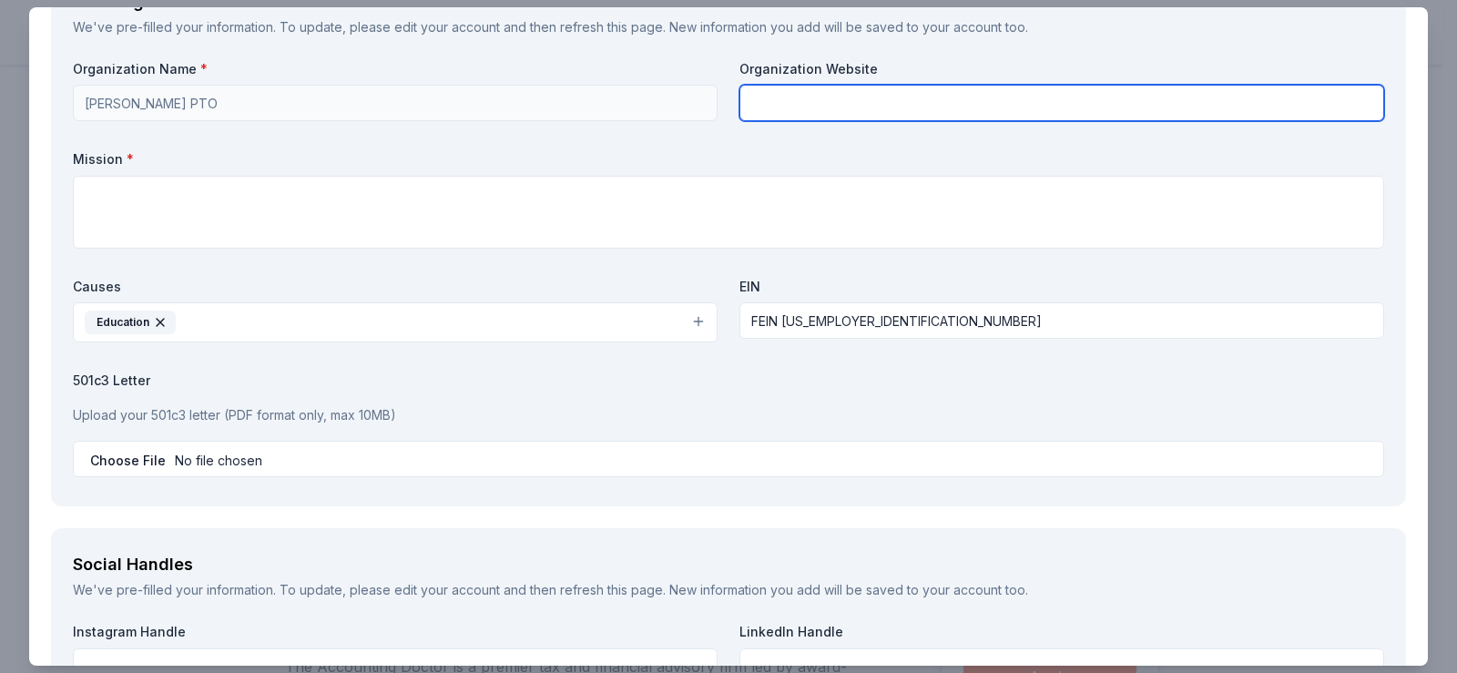
click at [911, 100] on input "text" at bounding box center [1061, 103] width 645 height 36
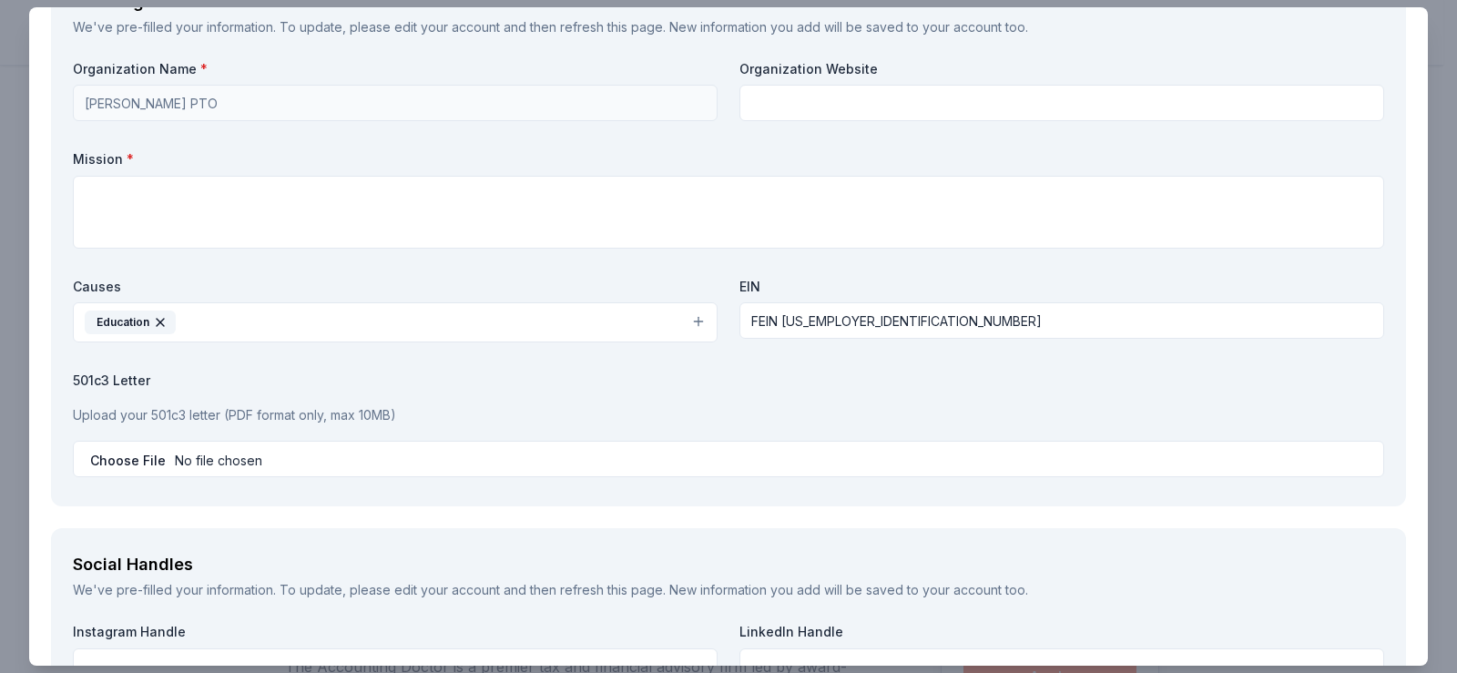
click at [625, 157] on label "Mission *" at bounding box center [728, 159] width 1311 height 18
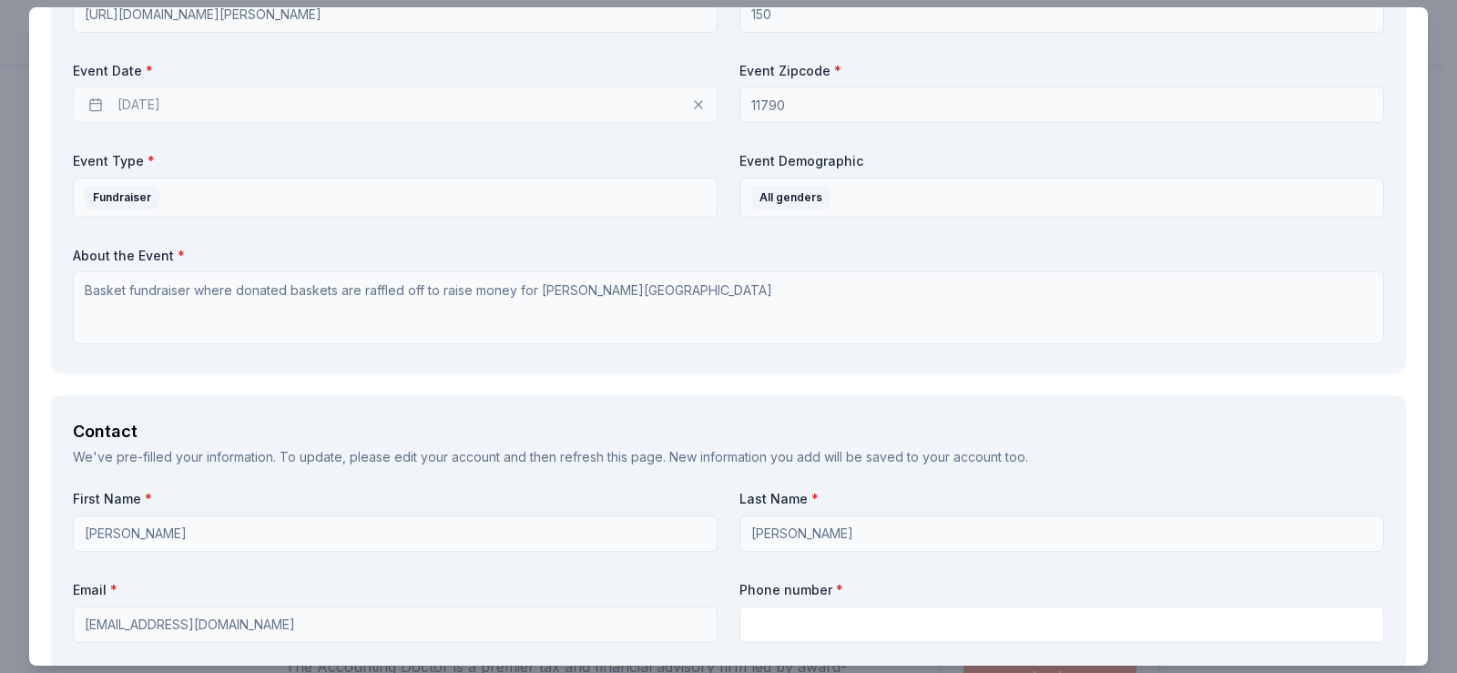
scroll to position [1212, 0]
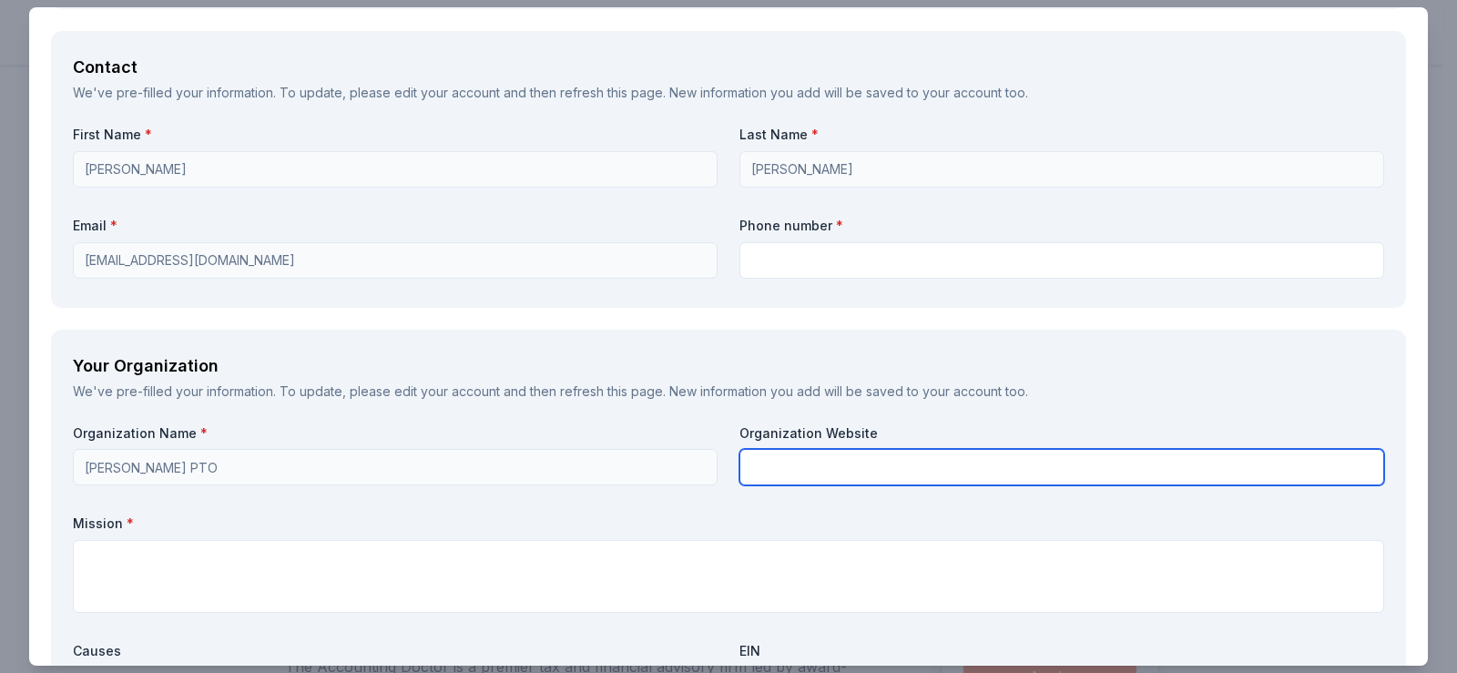
paste input "https://sites.google.com/view/murphy-pto/home"
type input "https://sites.google.com/view/murphy-pto/home"
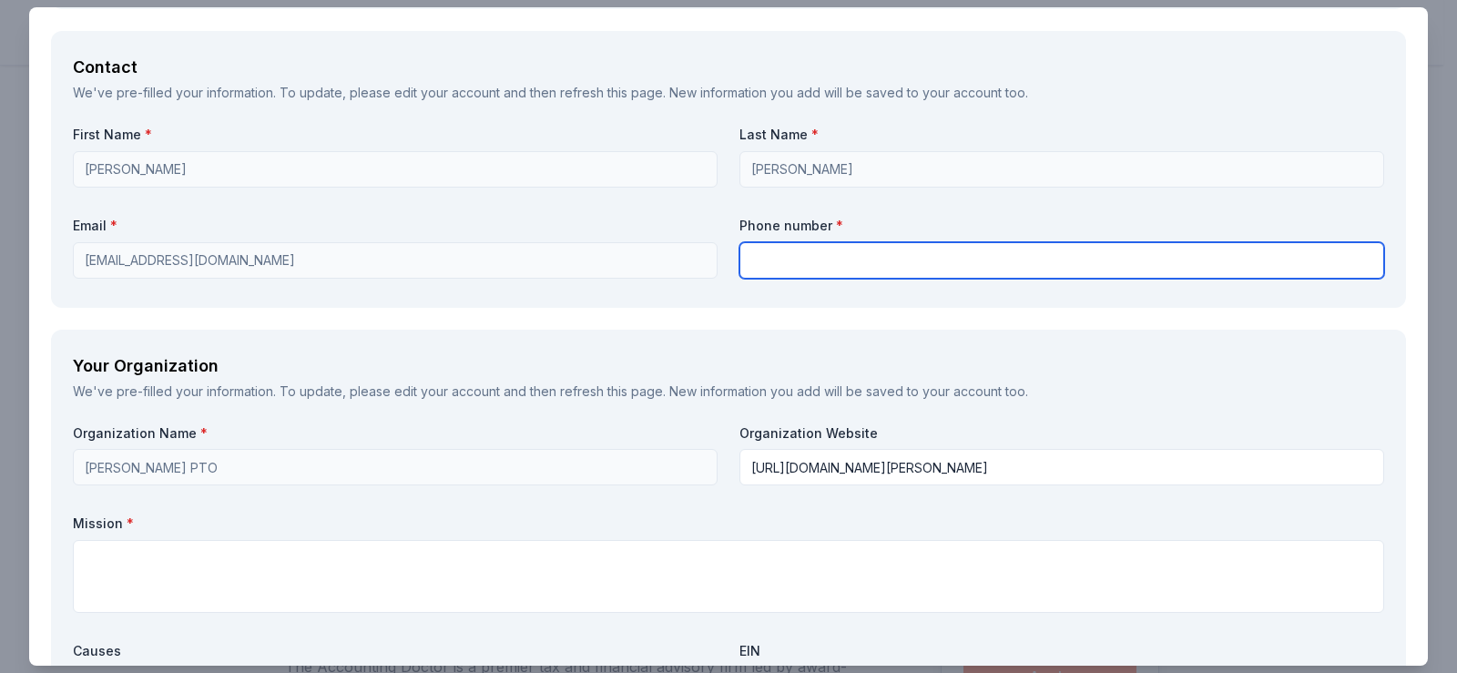
click at [879, 271] on input "text" at bounding box center [1061, 260] width 645 height 36
type input "7188384629"
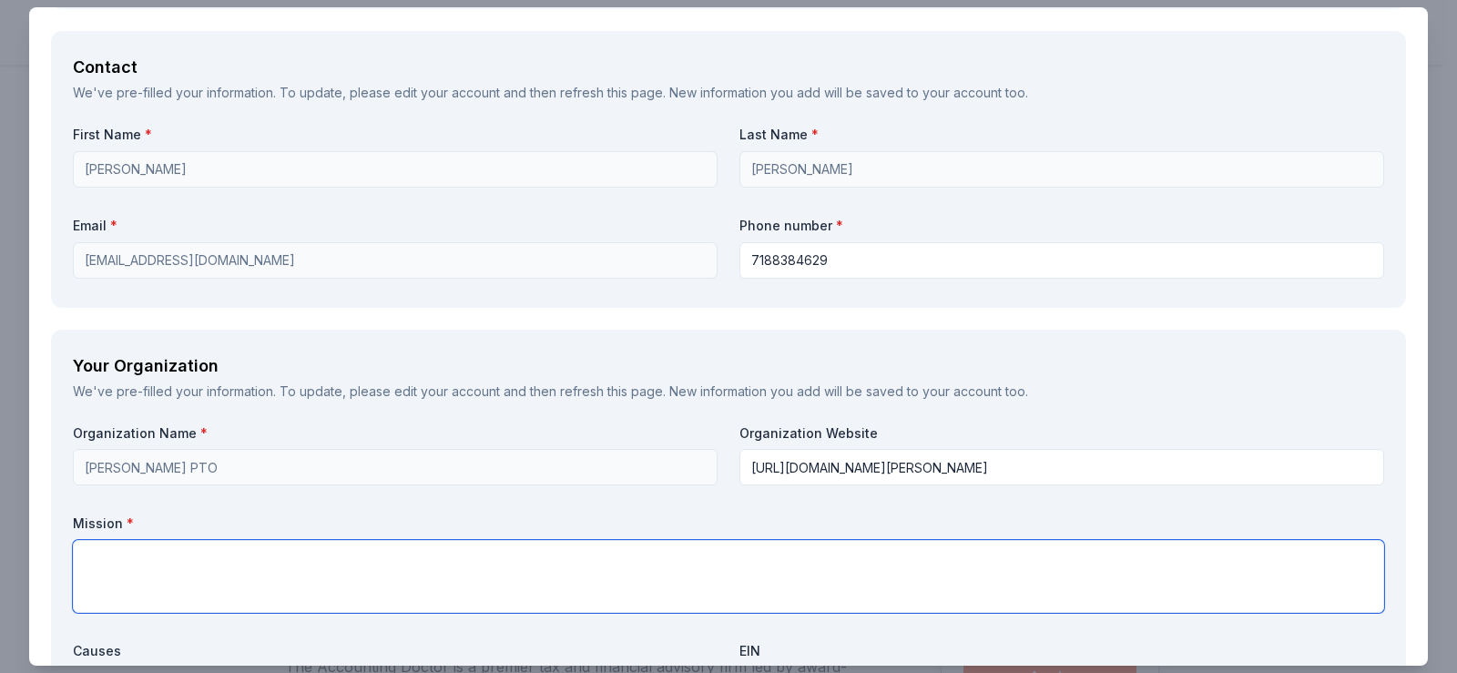
click at [269, 587] on textarea at bounding box center [728, 576] width 1311 height 73
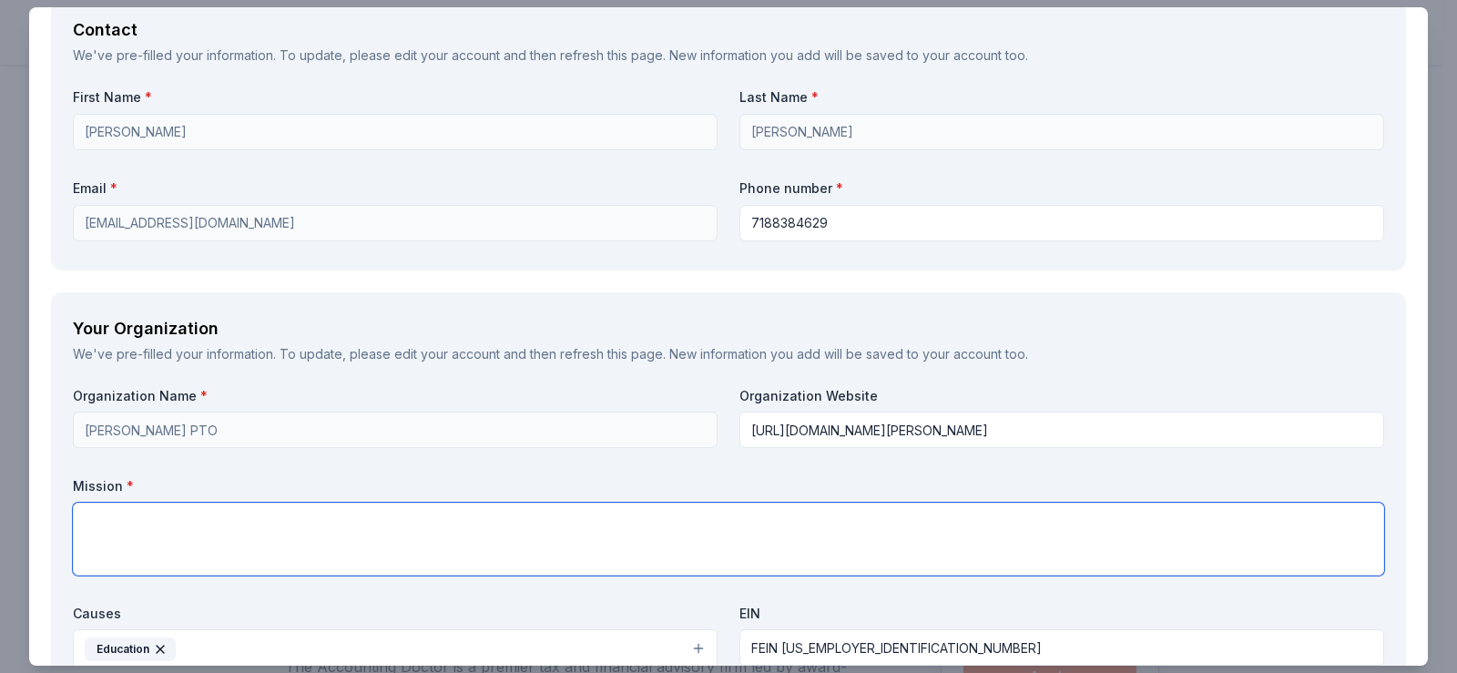
scroll to position [1303, 0]
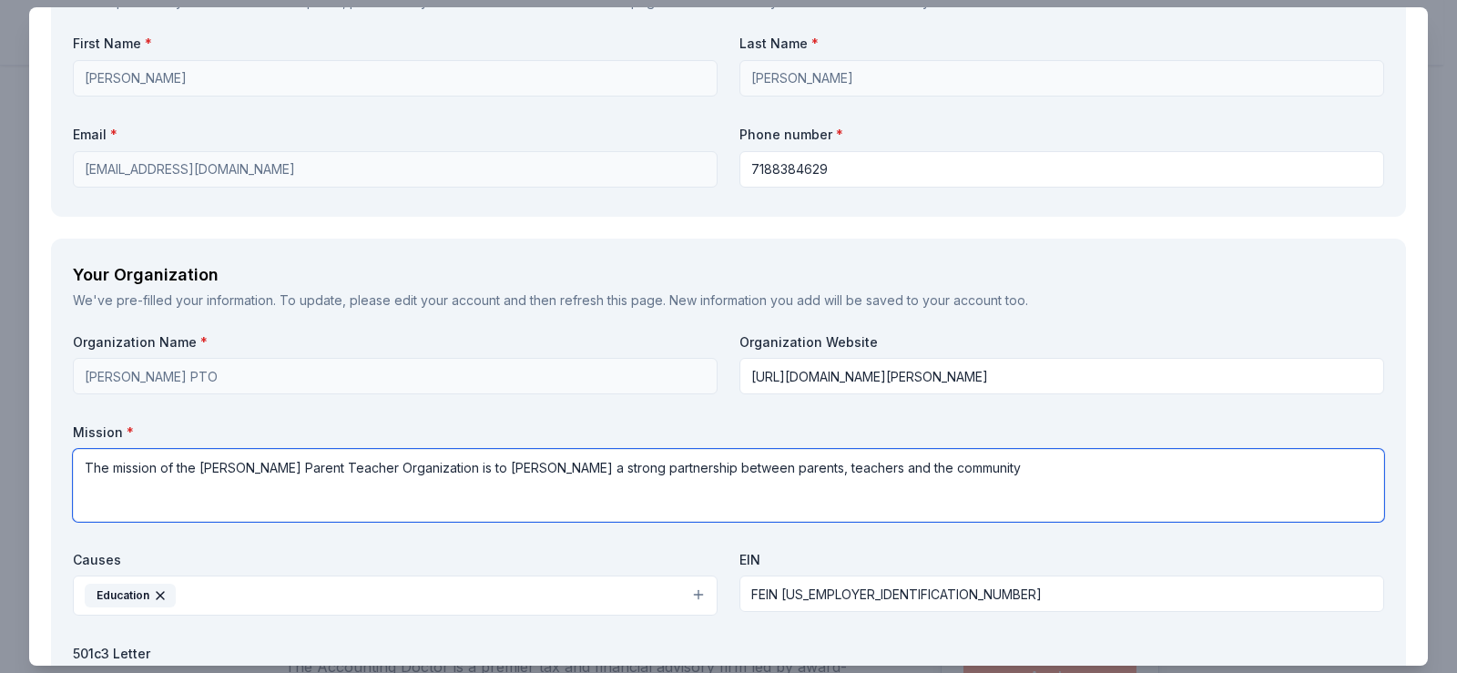
click at [830, 474] on textarea "The mission of the Murphy Parent Teacher Organization is to foster a strong par…" at bounding box center [728, 485] width 1311 height 73
click at [1019, 475] on textarea "The mission of the Murphy Parent Teacher Organization is to foster a strong par…" at bounding box center [728, 485] width 1311 height 73
drag, startPoint x: 1036, startPoint y: 472, endPoint x: 1112, endPoint y: 476, distance: 75.6
click at [1112, 476] on textarea "The mission of the Murphy Parent Teacher Organization is to foster a strong par…" at bounding box center [728, 485] width 1311 height 73
click at [236, 493] on textarea "The mission of the Murphy Parent Teacher Organization is to foster a strong par…" at bounding box center [728, 485] width 1311 height 73
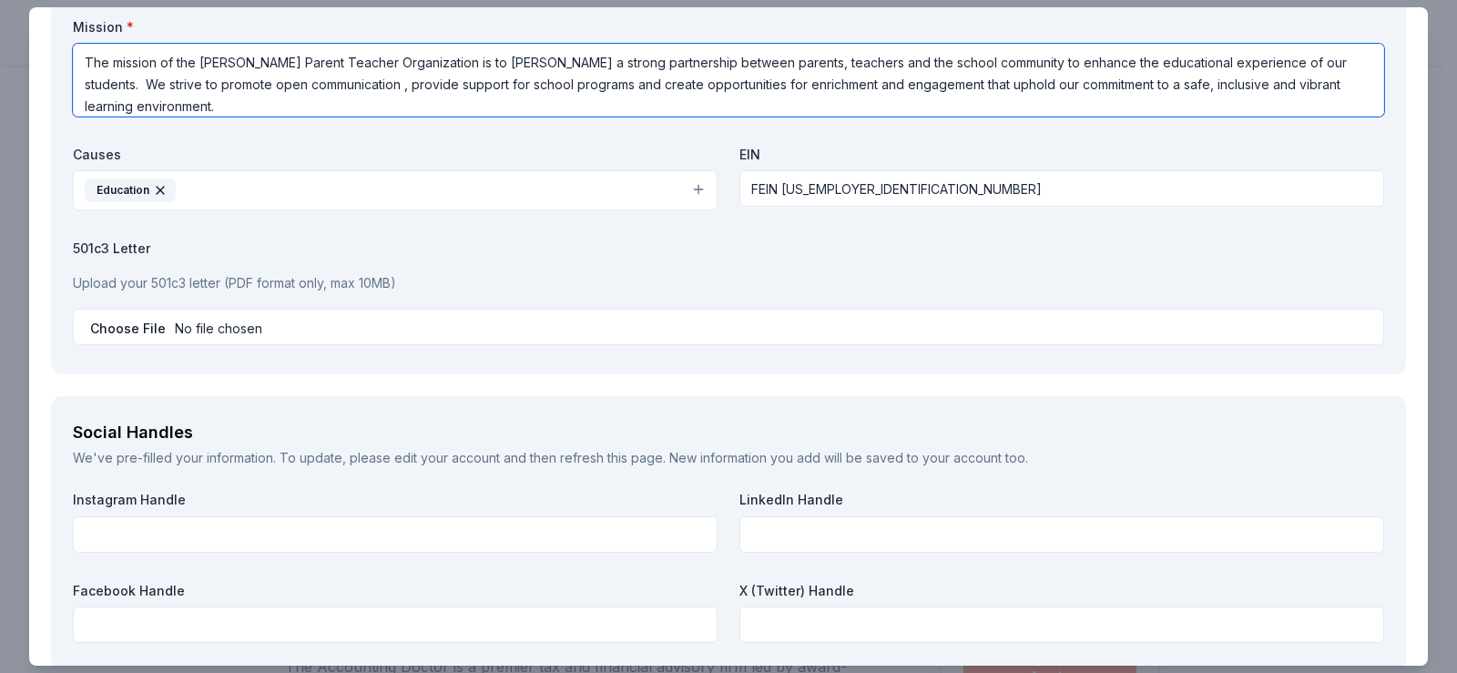
scroll to position [1758, 0]
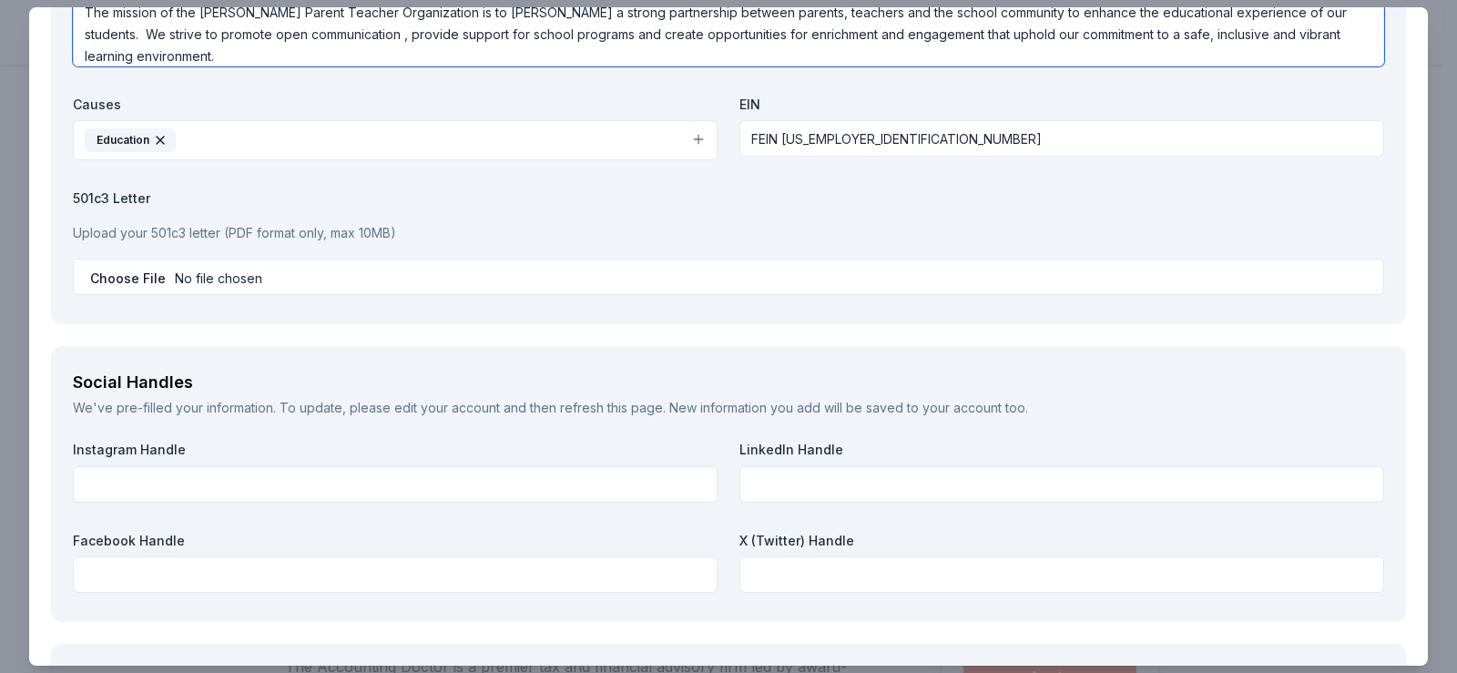
type textarea "The mission of the Murphy Parent Teacher Organization is to foster a strong par…"
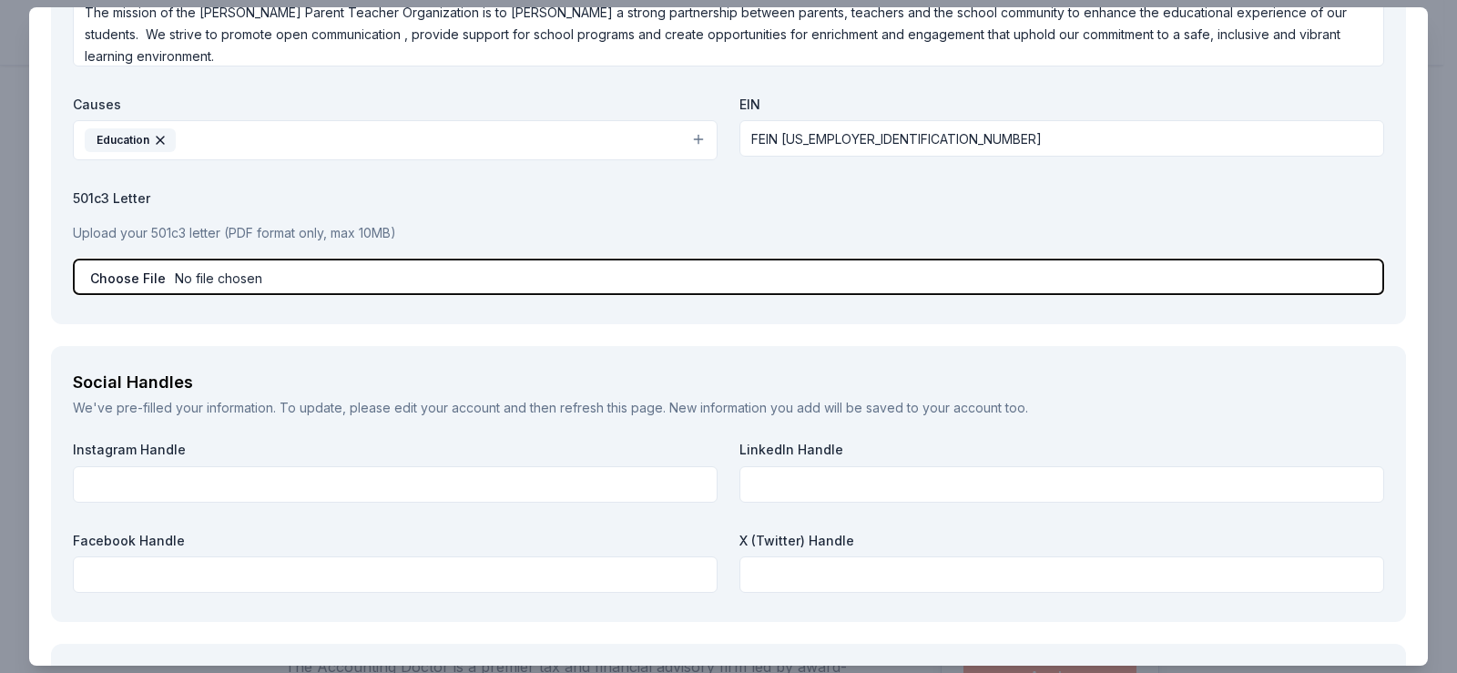
click at [277, 289] on input "file" at bounding box center [728, 277] width 1311 height 36
type input "C:\fakepath\Murphy PTO Donation Letter 2025.pdf"
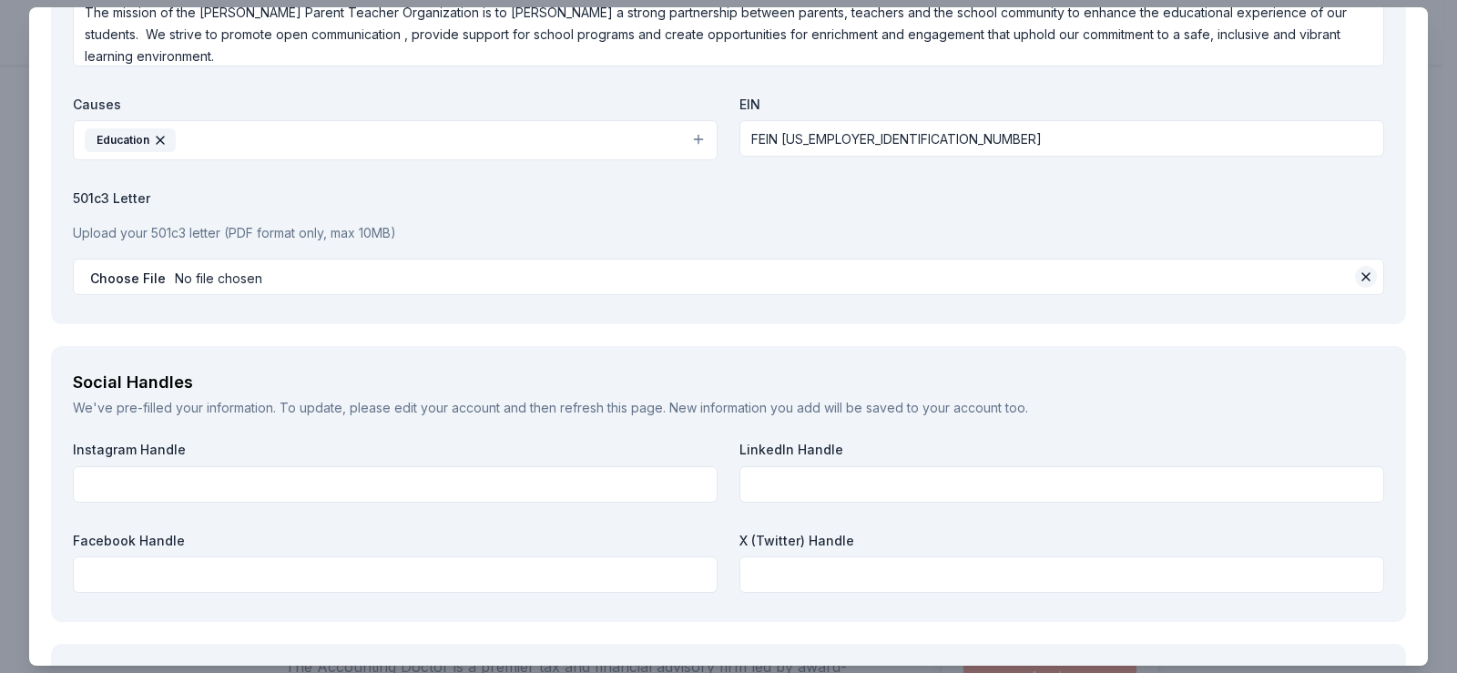
click at [1355, 274] on button at bounding box center [1366, 277] width 22 height 22
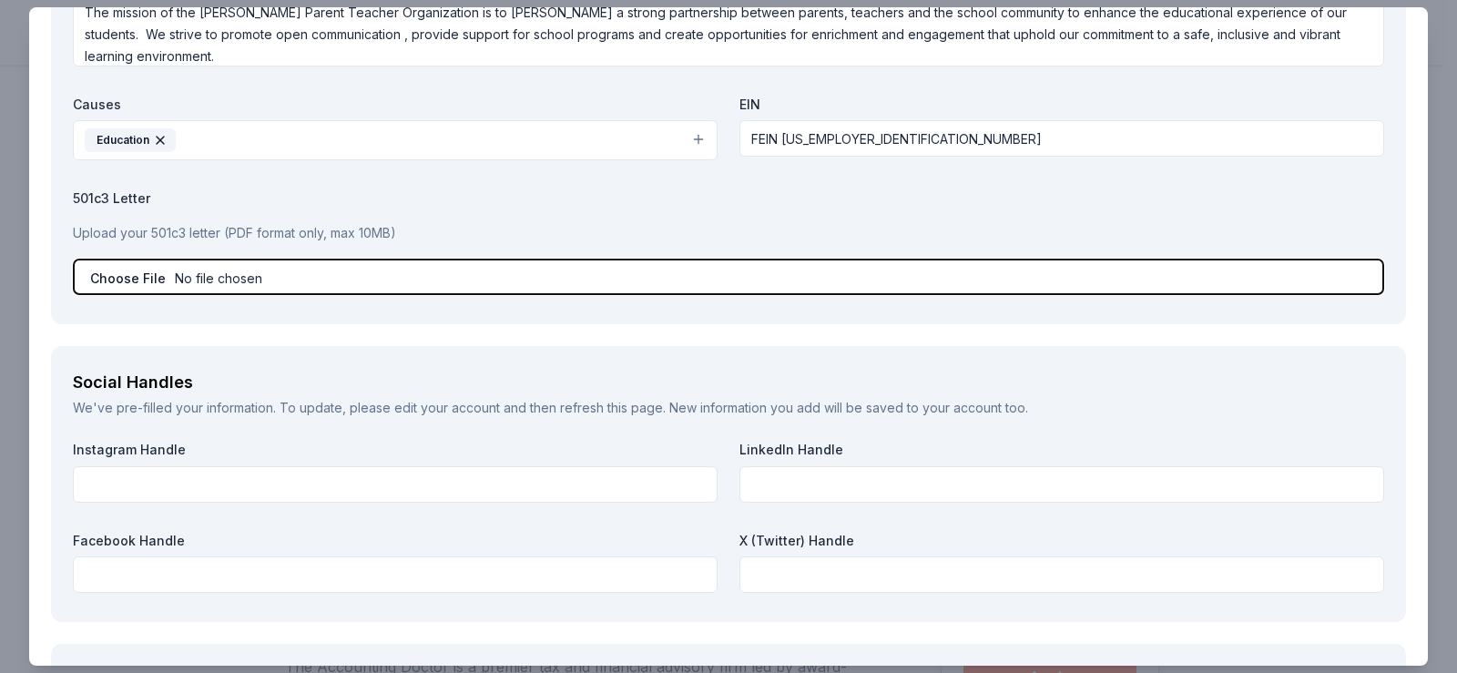
click at [170, 278] on input "file" at bounding box center [728, 277] width 1311 height 36
click at [289, 280] on input "file" at bounding box center [728, 277] width 1311 height 36
click at [315, 279] on input "file" at bounding box center [728, 277] width 1311 height 36
type input "C:\fakepath\Murphy Middle School PTO Donation Letter 2026- THIS ONE PDF.pdf"
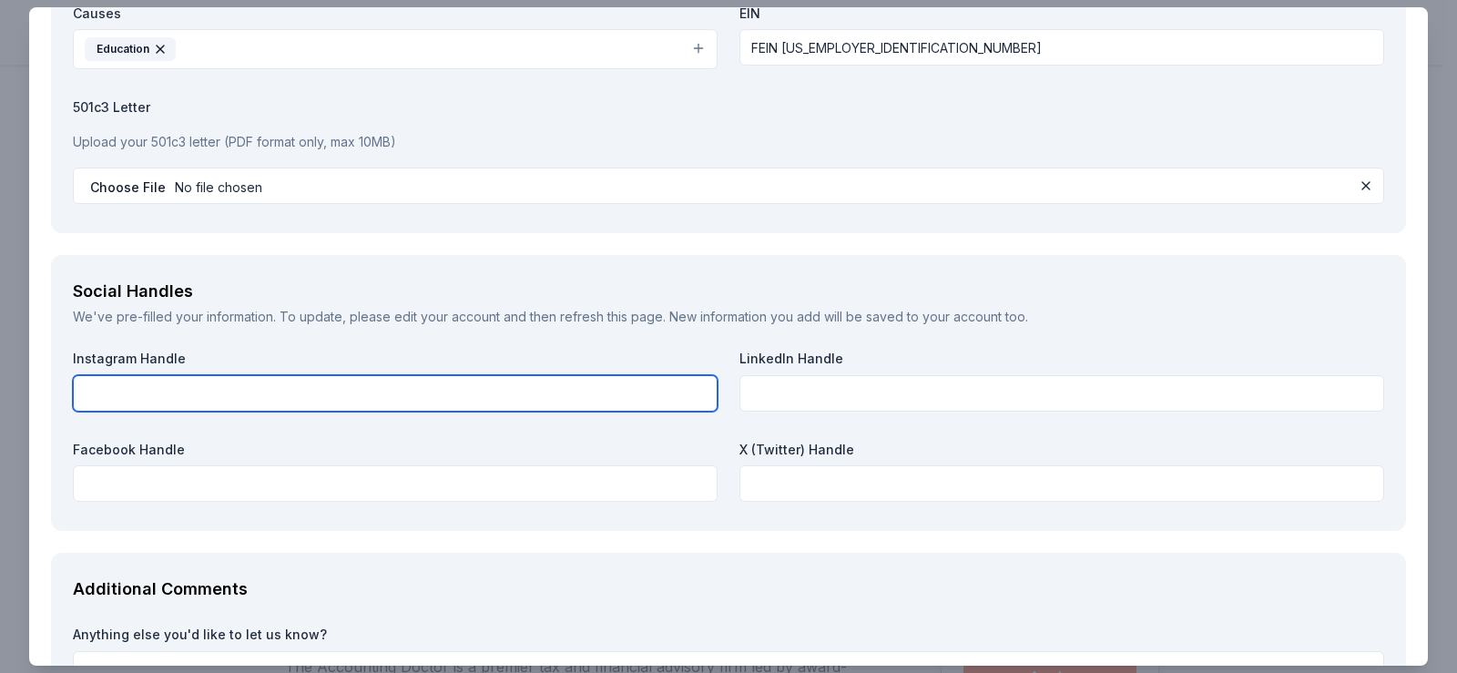
click at [445, 392] on input "text" at bounding box center [395, 393] width 645 height 36
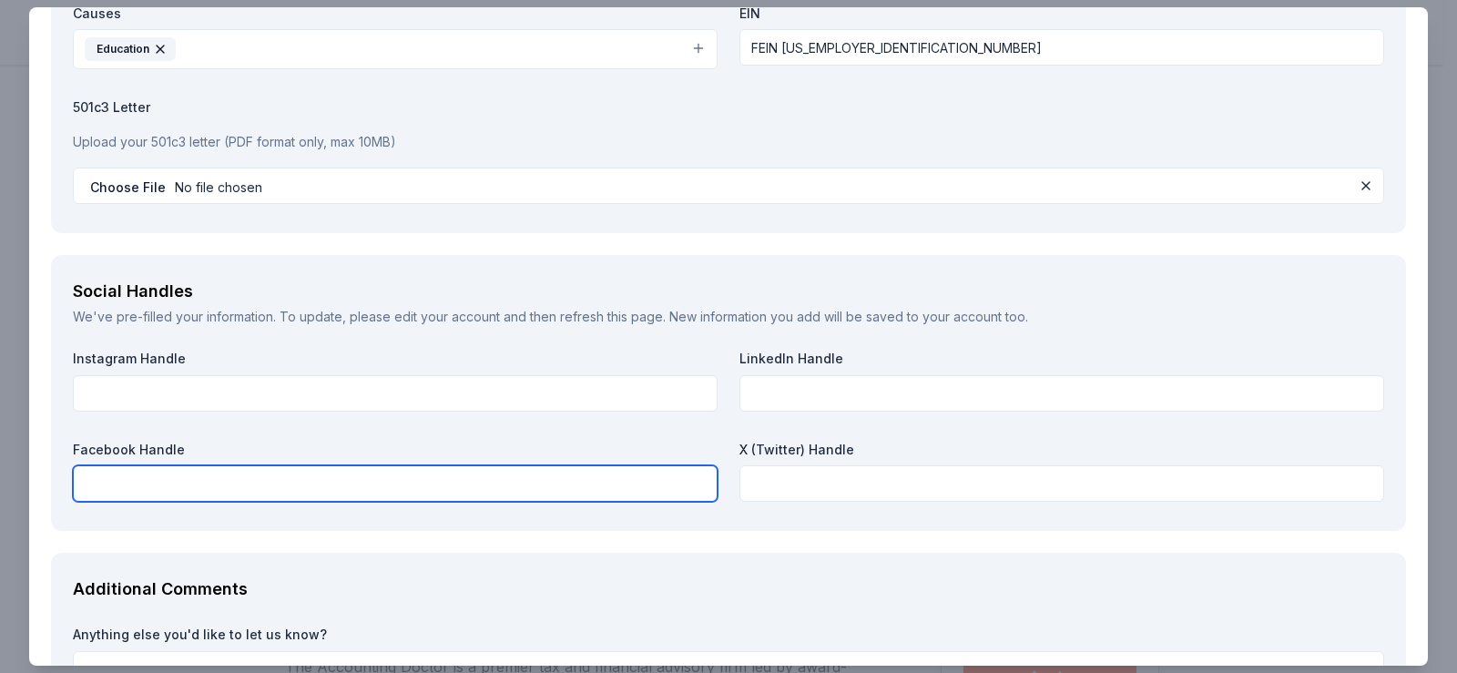
click at [428, 501] on input "text" at bounding box center [395, 483] width 645 height 36
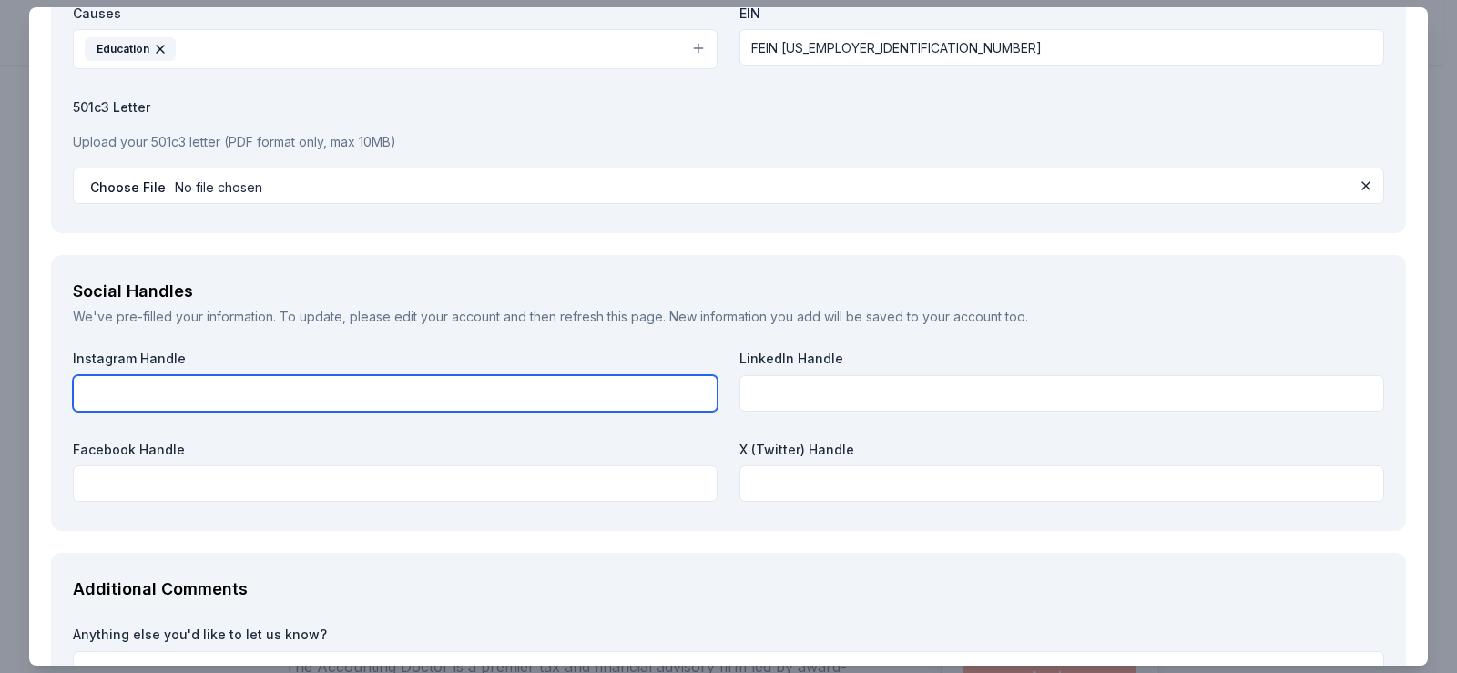
click at [373, 375] on input "text" at bounding box center [395, 393] width 645 height 36
